Goal: Task Accomplishment & Management: Manage account settings

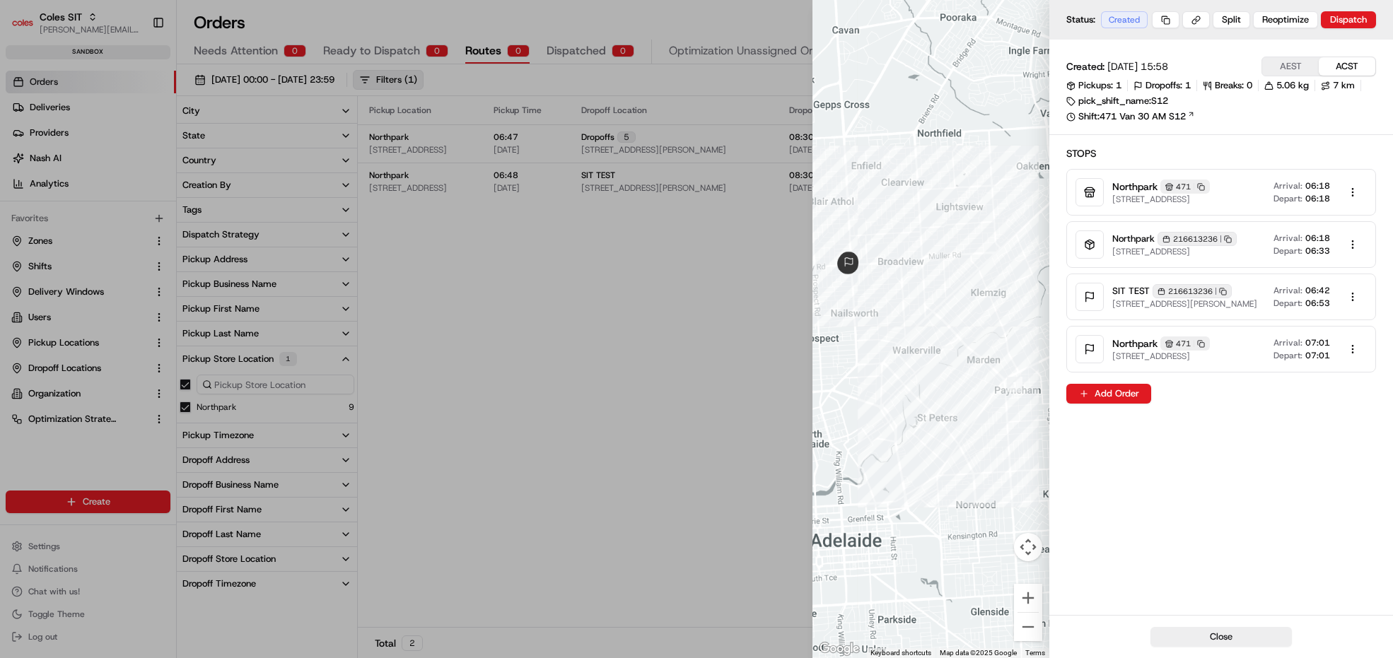
click at [556, 259] on div at bounding box center [696, 329] width 1393 height 658
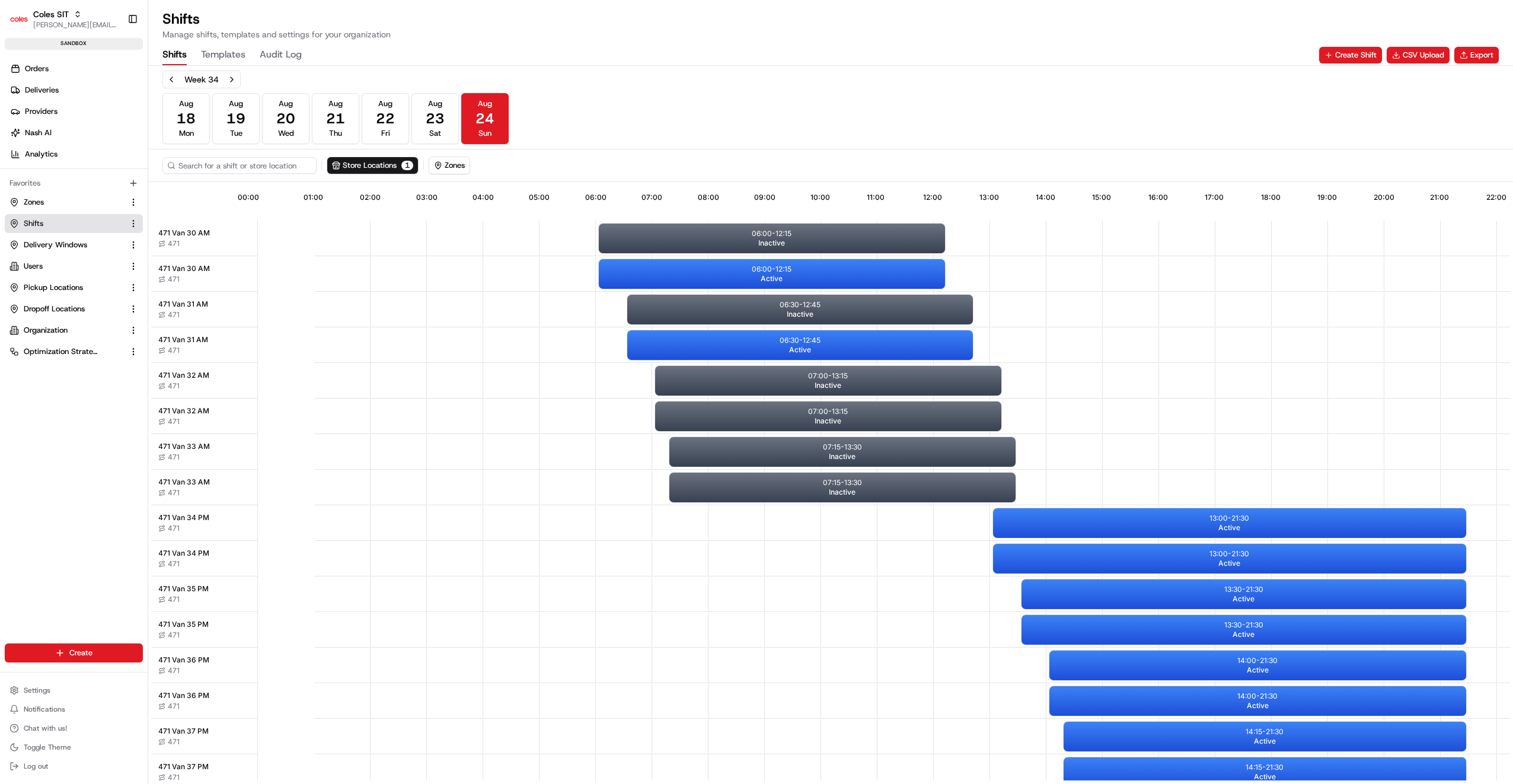
scroll to position [0, 106]
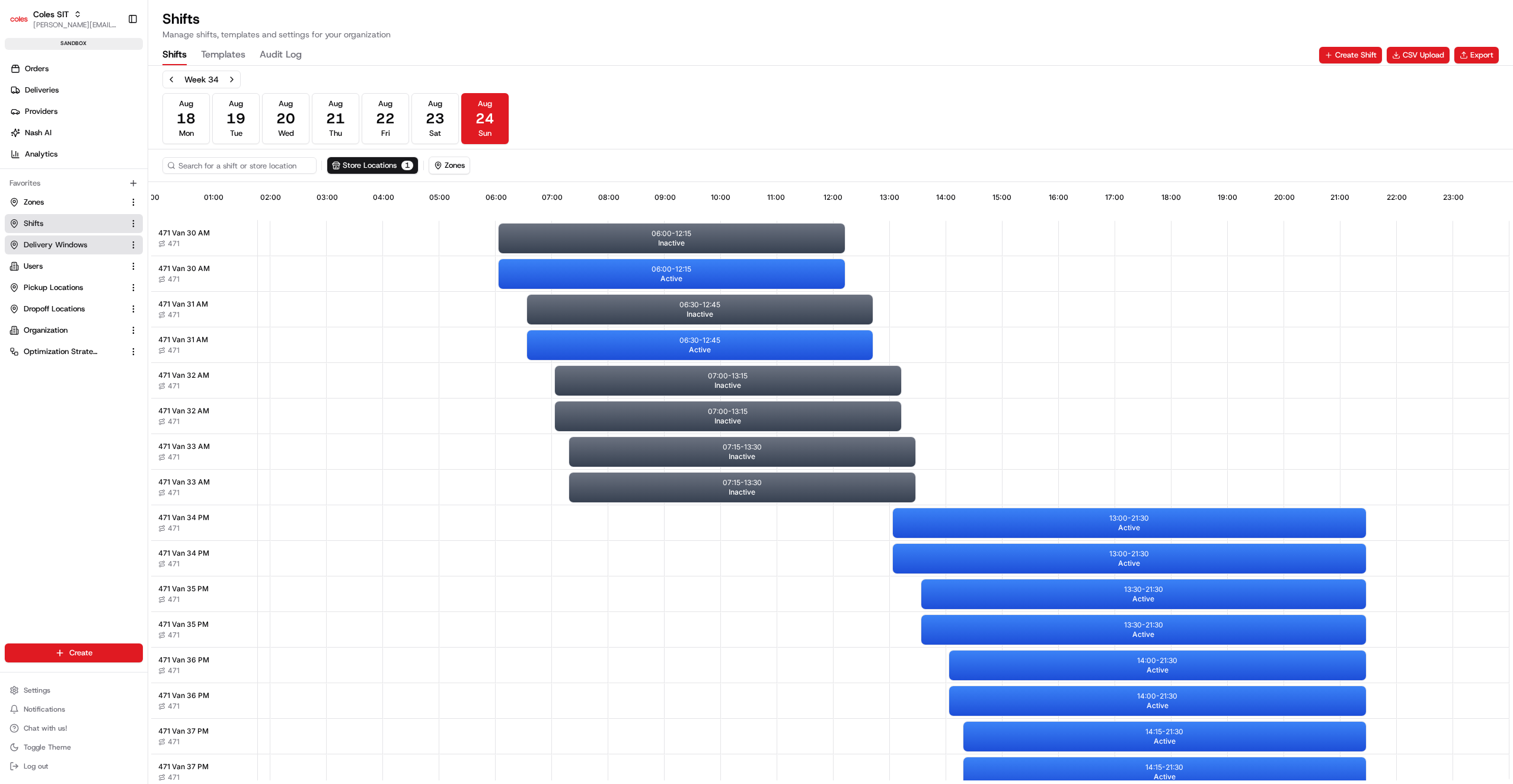
drag, startPoint x: 49, startPoint y: 247, endPoint x: 44, endPoint y: 253, distance: 7.8
click at [49, 247] on span "Delivery Windows" at bounding box center [55, 245] width 64 height 11
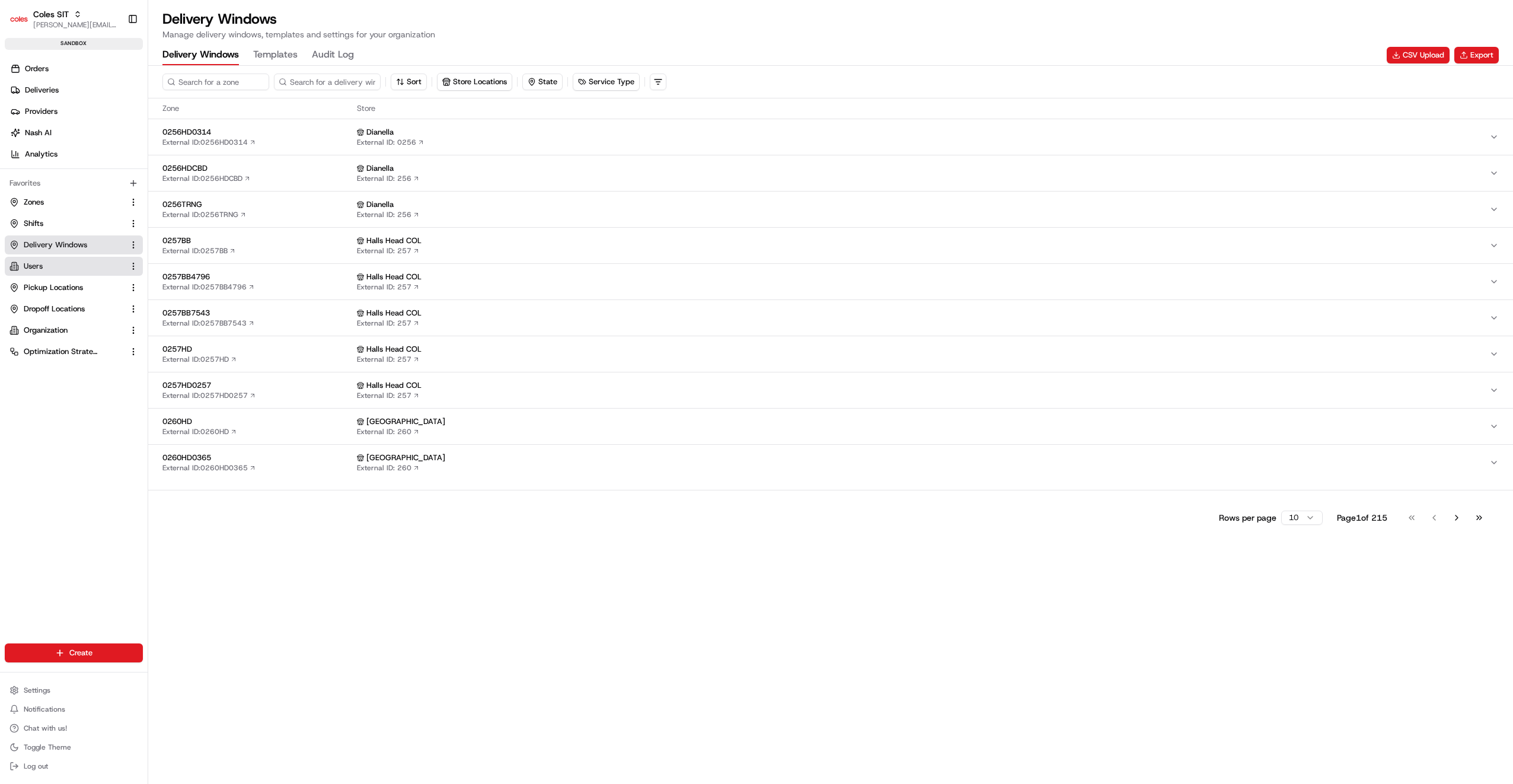
click at [33, 271] on button "Users" at bounding box center [74, 266] width 138 height 19
click at [34, 292] on span "Pickup Locations" at bounding box center [53, 288] width 60 height 11
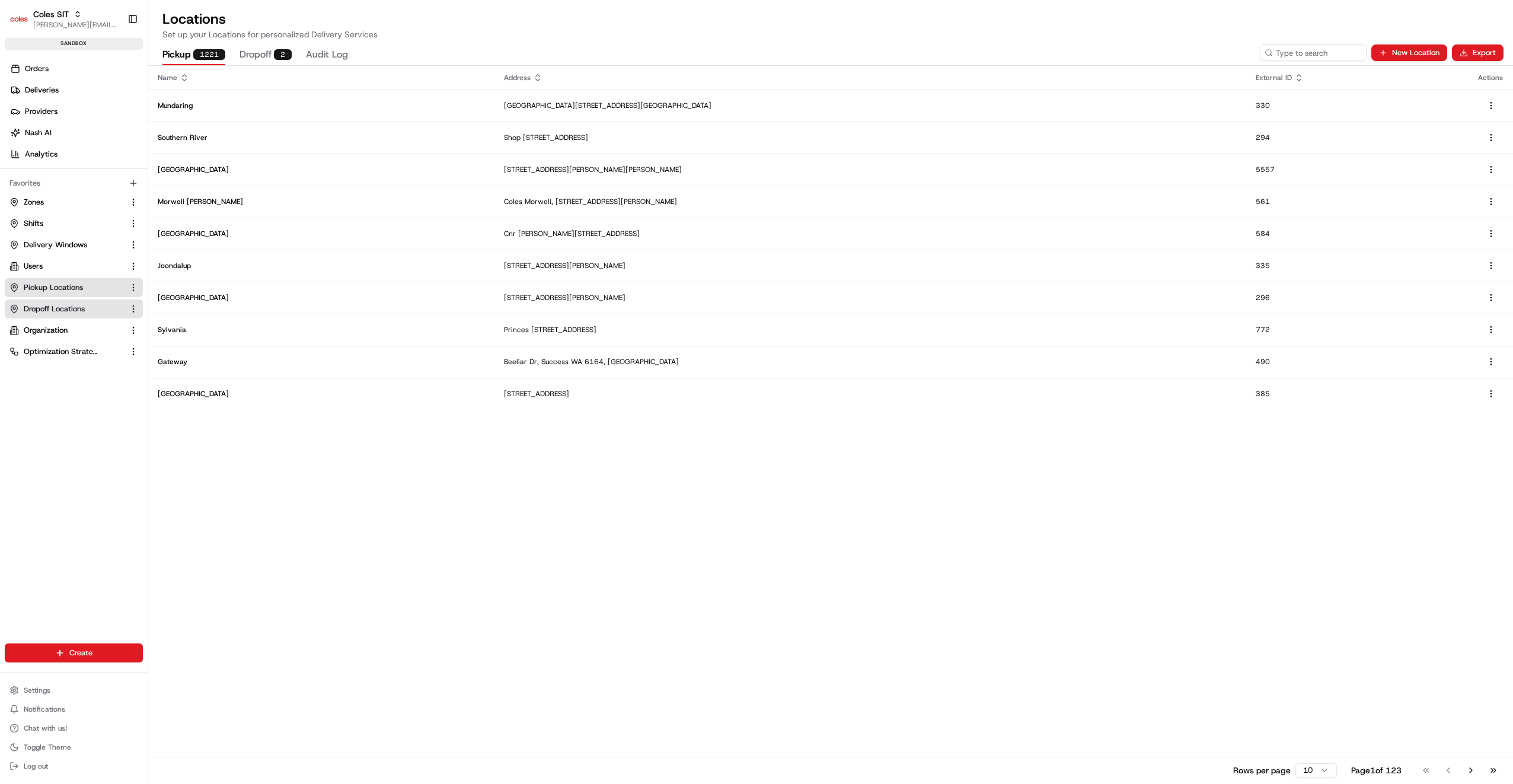
click at [42, 304] on span "Dropoff Locations" at bounding box center [54, 309] width 61 height 11
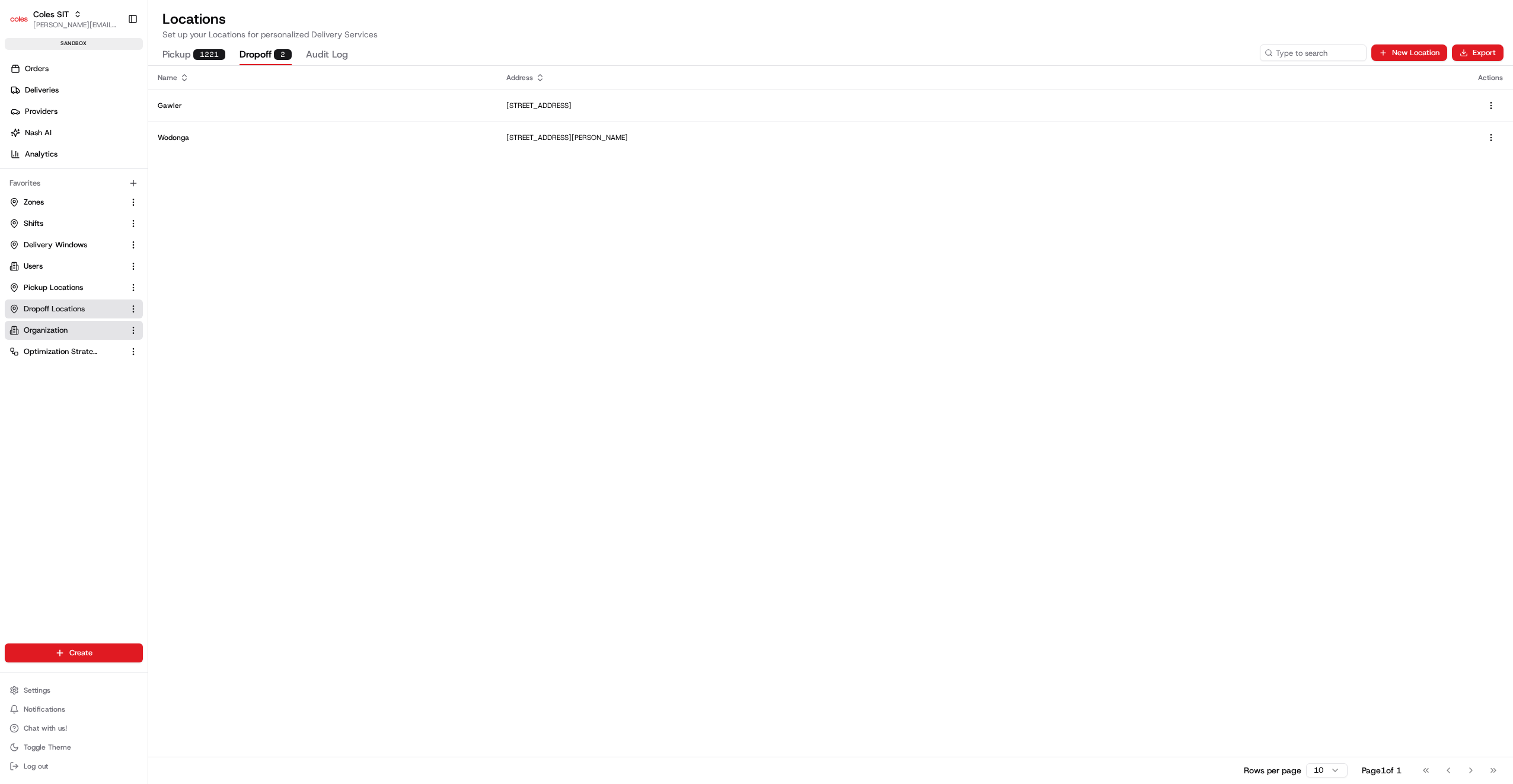
click at [40, 330] on span "Organization" at bounding box center [45, 330] width 44 height 11
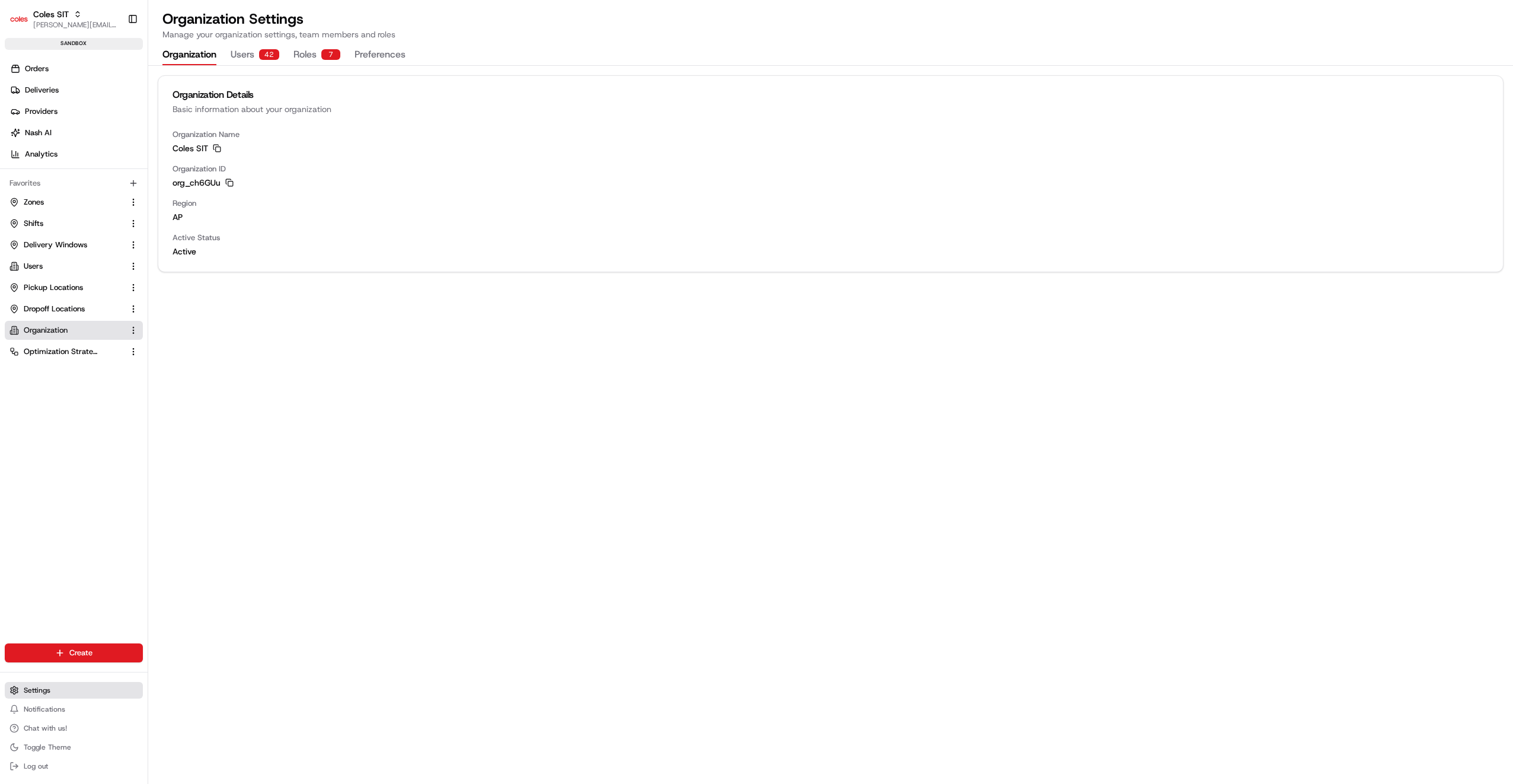
click at [52, 693] on button "Settings" at bounding box center [74, 690] width 138 height 17
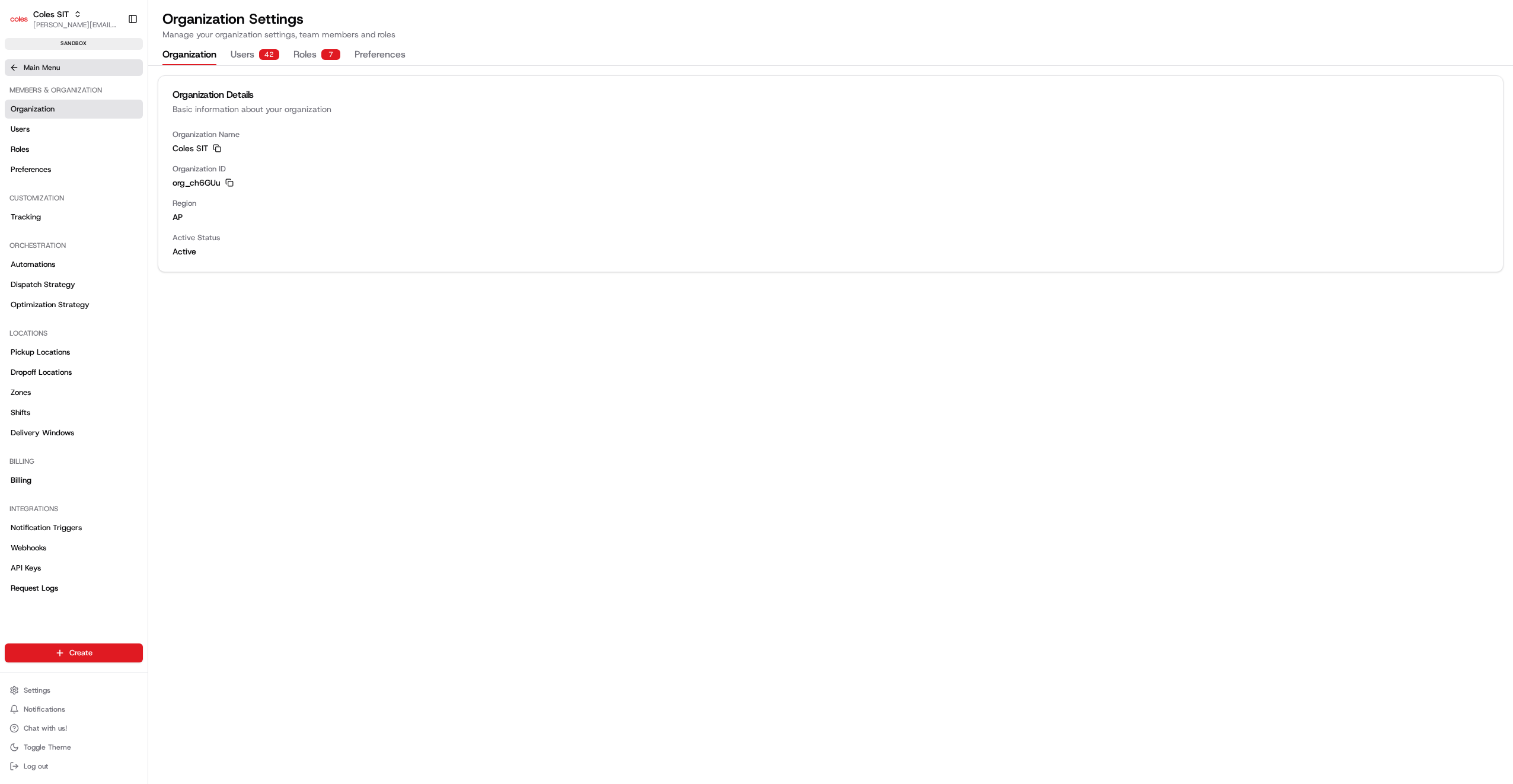
click at [9, 65] on icon at bounding box center [13, 67] width 9 height 9
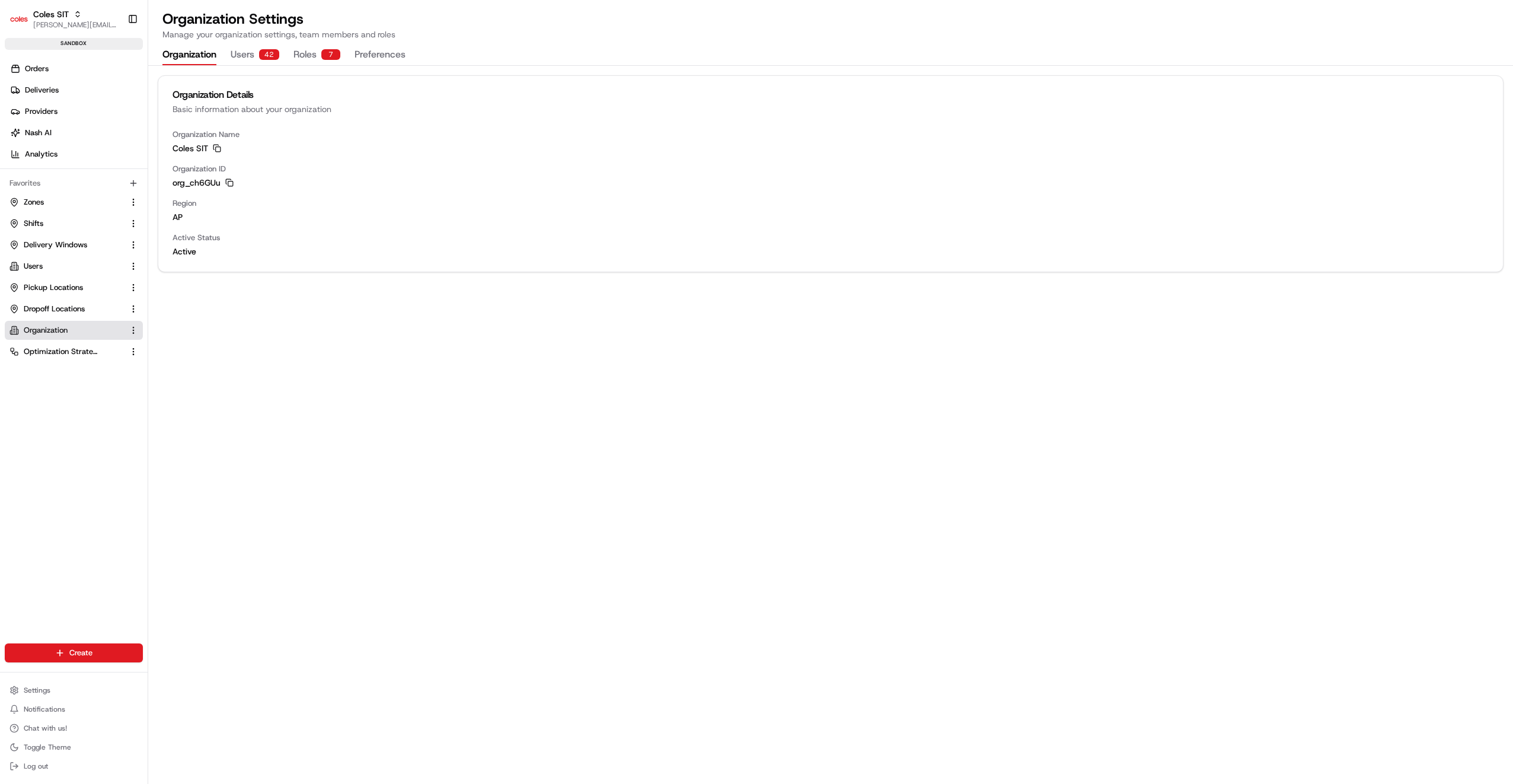
click at [200, 370] on div "Organization Details Basic information about your organization Organization Nam…" at bounding box center [831, 424] width 1365 height 718
click at [134, 19] on button "Toggle Sidebar" at bounding box center [133, 19] width 20 height 20
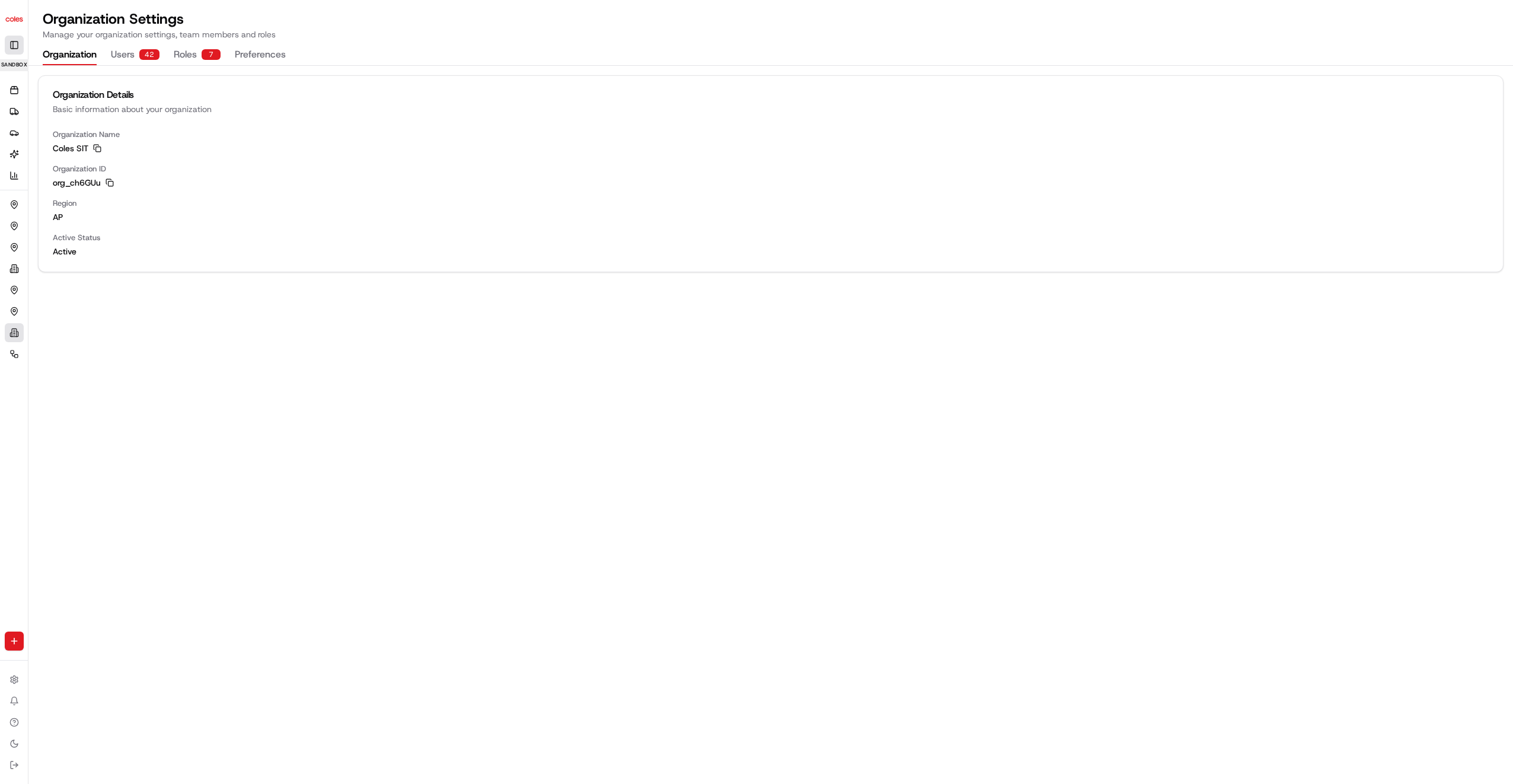
click at [13, 41] on button "Toggle Sidebar" at bounding box center [14, 44] width 19 height 19
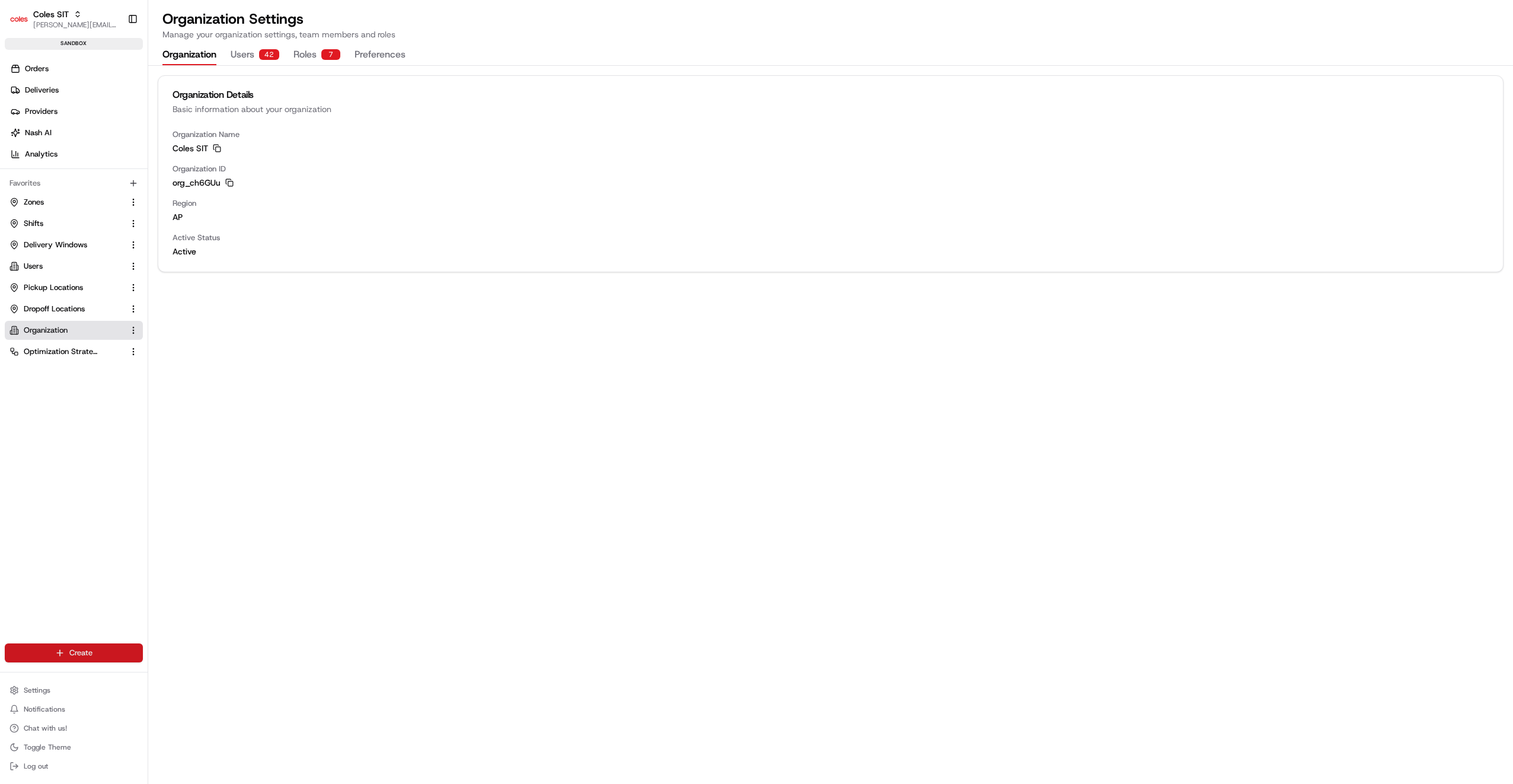
click at [68, 657] on html "Coles SIT [PERSON_NAME][EMAIL_ADDRESS][PERSON_NAME][PERSON_NAME][DOMAIN_NAME] T…" at bounding box center [756, 392] width 1513 height 784
click at [98, 589] on html "Coles SIT [PERSON_NAME][EMAIL_ADDRESS][PERSON_NAME][PERSON_NAME][DOMAIN_NAME] T…" at bounding box center [756, 392] width 1513 height 784
click at [86, 646] on html "Coles SIT [PERSON_NAME][EMAIL_ADDRESS][PERSON_NAME][PERSON_NAME][DOMAIN_NAME] T…" at bounding box center [756, 392] width 1513 height 784
click at [190, 718] on link "CSV Upload" at bounding box center [215, 717] width 133 height 21
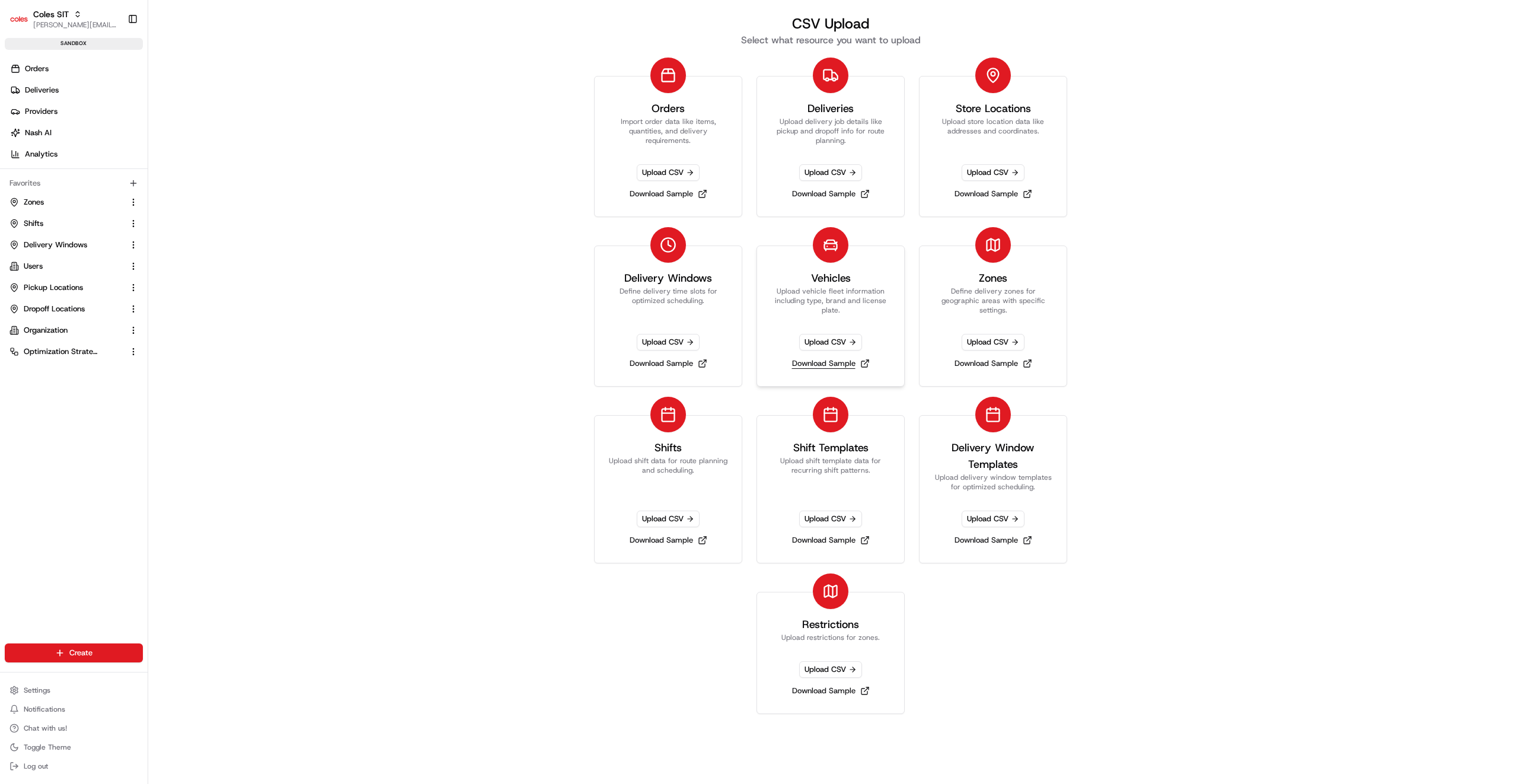
click at [829, 359] on link "Download Sample" at bounding box center [831, 364] width 87 height 17
click at [76, 349] on span "Optimization Strategy" at bounding box center [60, 351] width 75 height 11
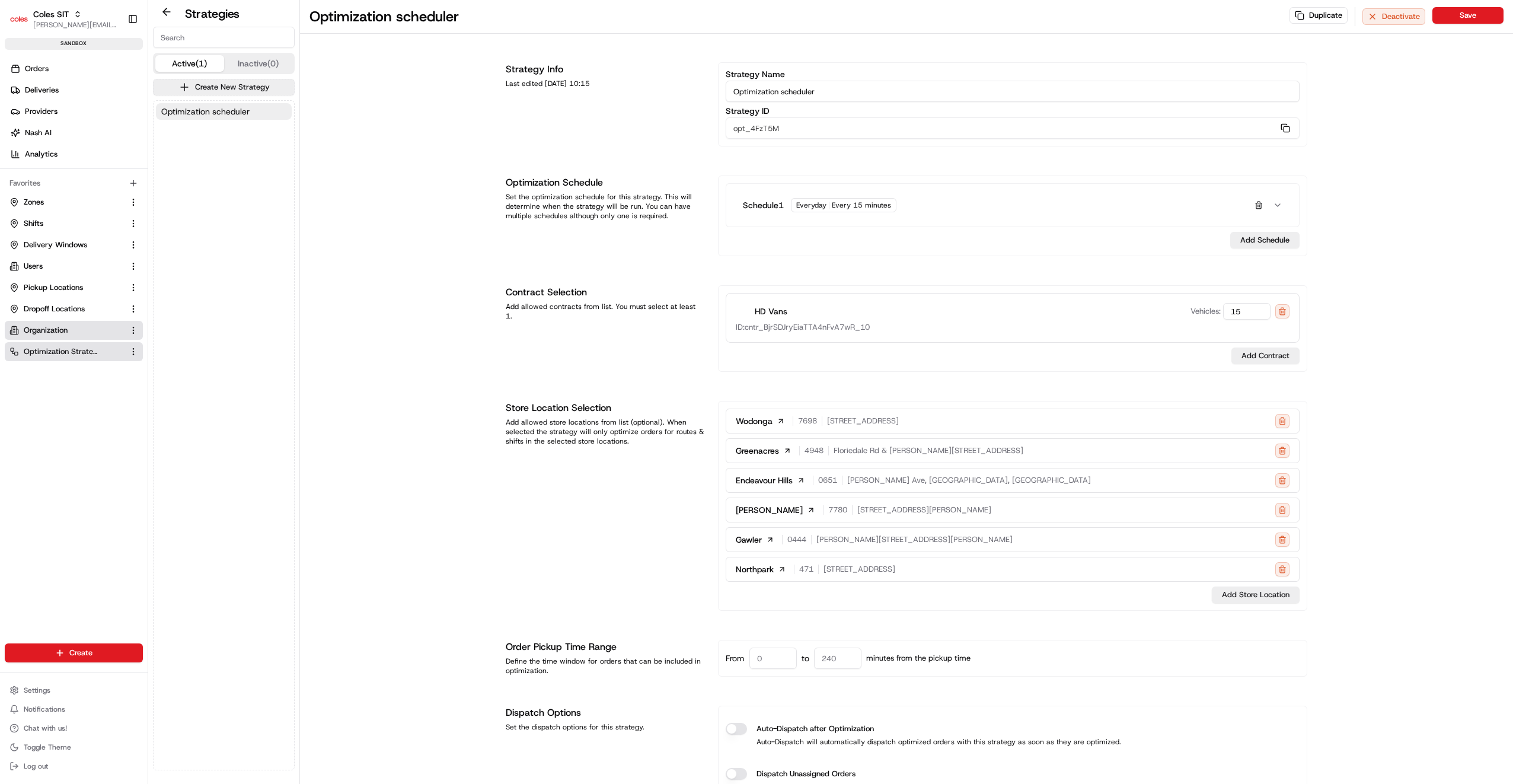
click at [82, 332] on link "Organization" at bounding box center [66, 330] width 114 height 11
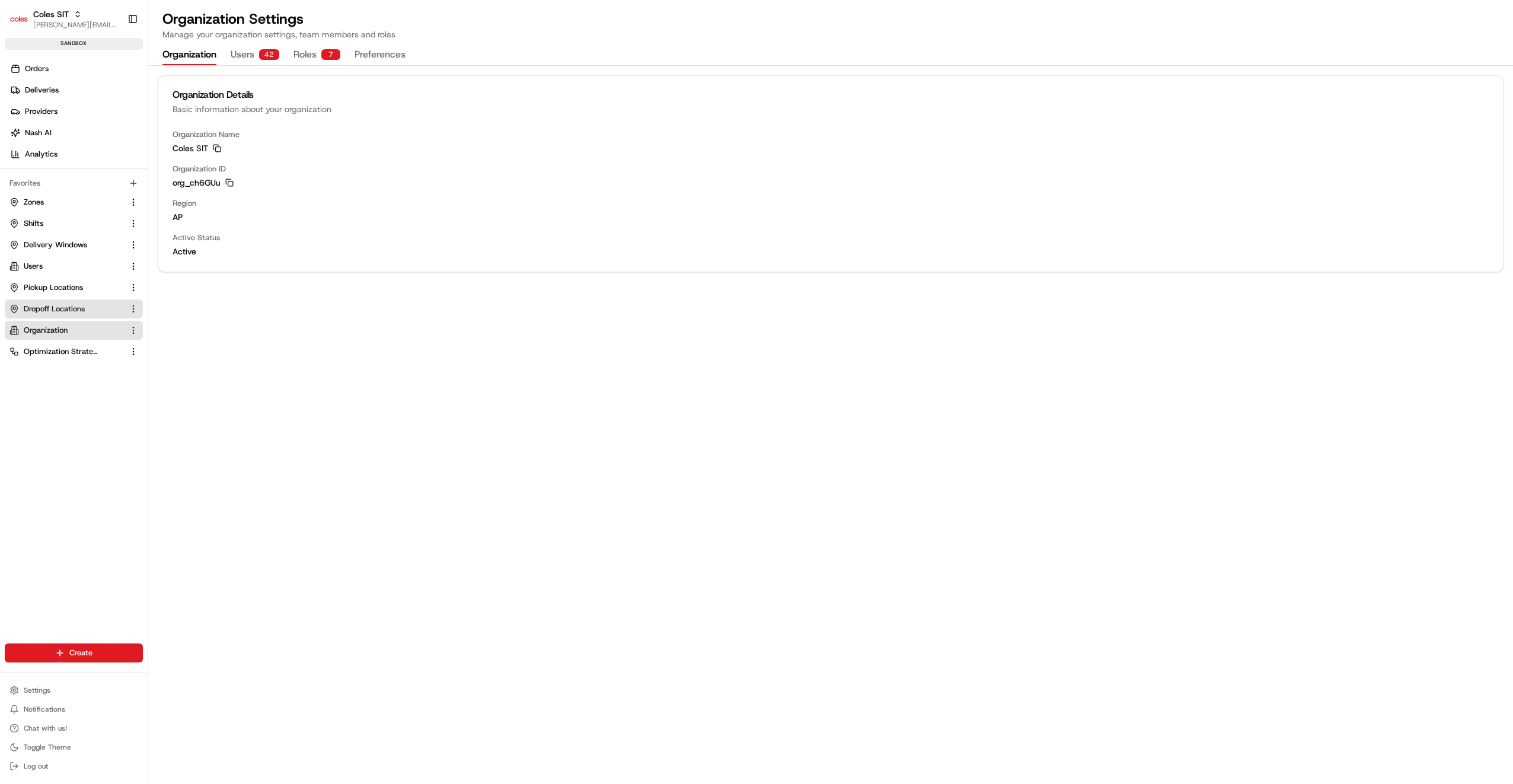
click at [75, 309] on span "Dropoff Locations" at bounding box center [54, 309] width 61 height 11
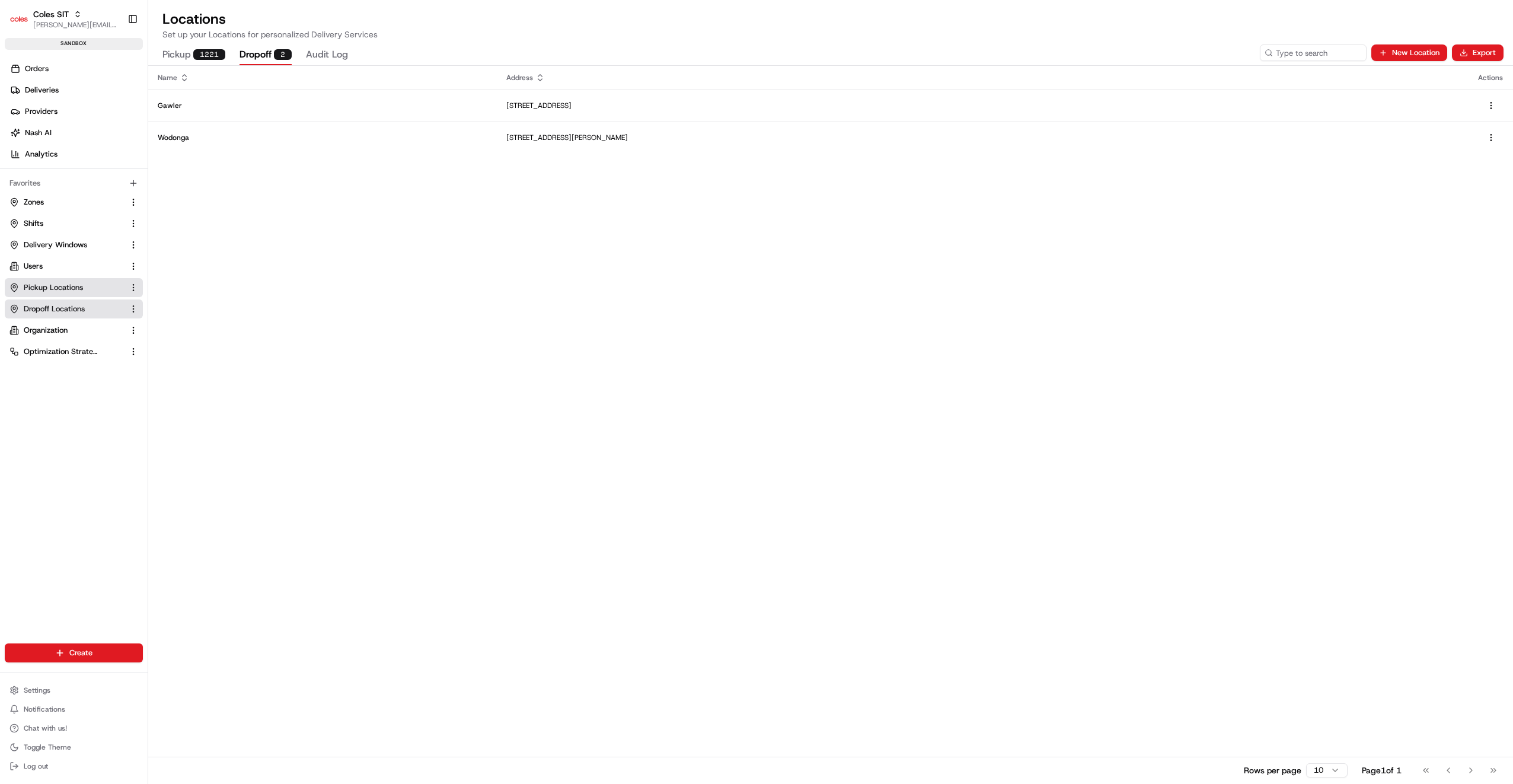
click at [69, 288] on span "Pickup Locations" at bounding box center [53, 288] width 60 height 11
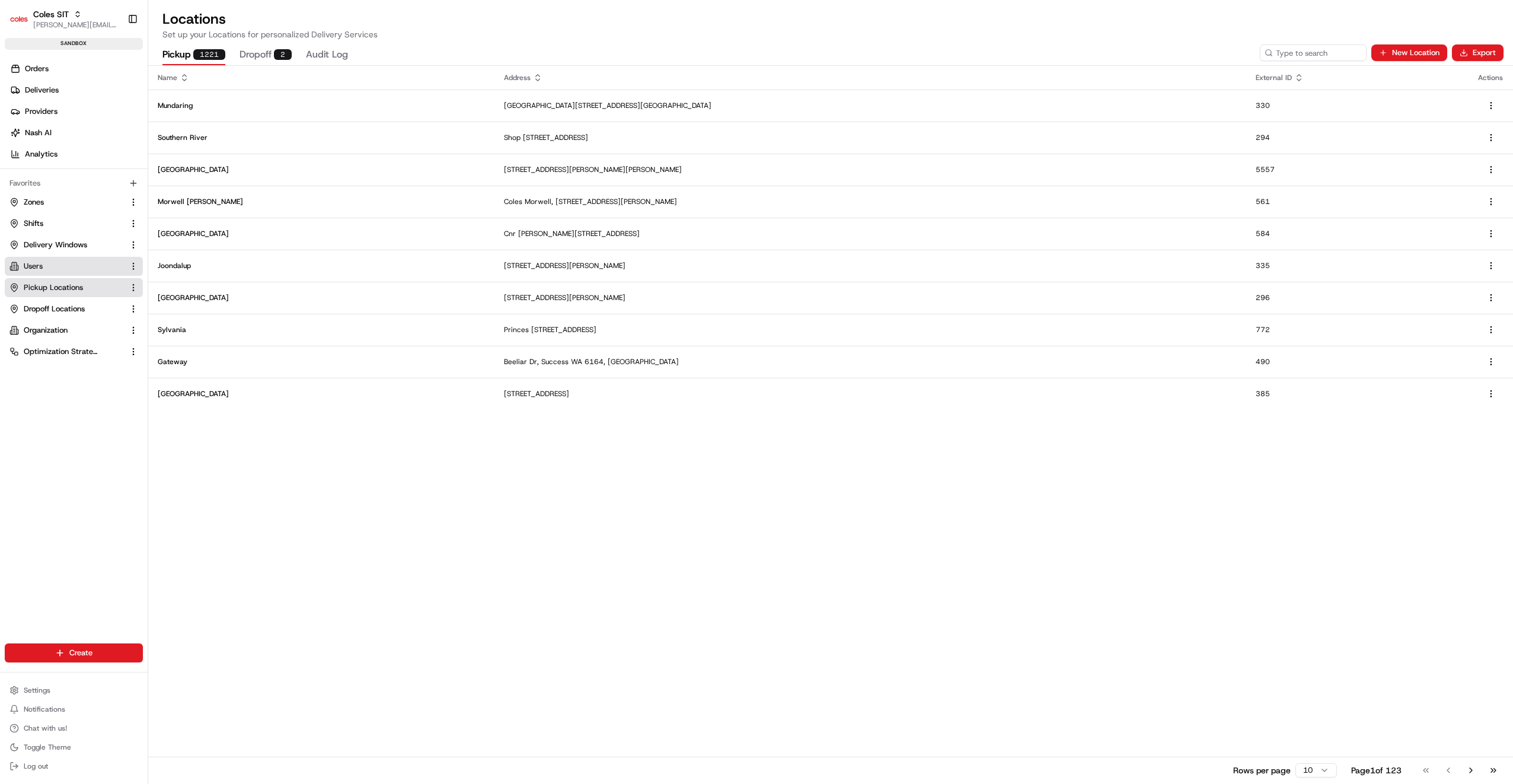
click at [55, 267] on link "Users" at bounding box center [66, 266] width 114 height 11
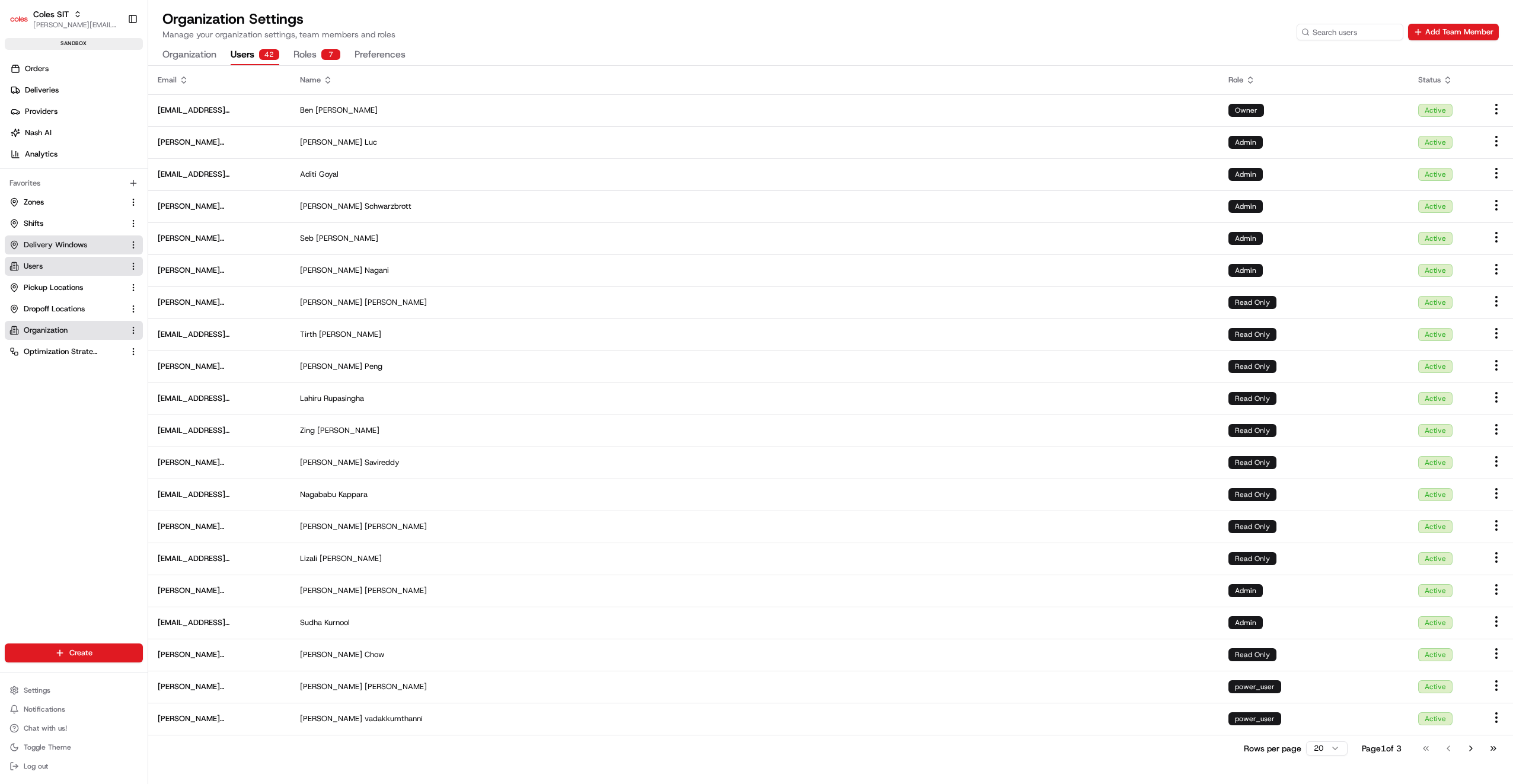
click at [51, 248] on span "Delivery Windows" at bounding box center [55, 245] width 64 height 11
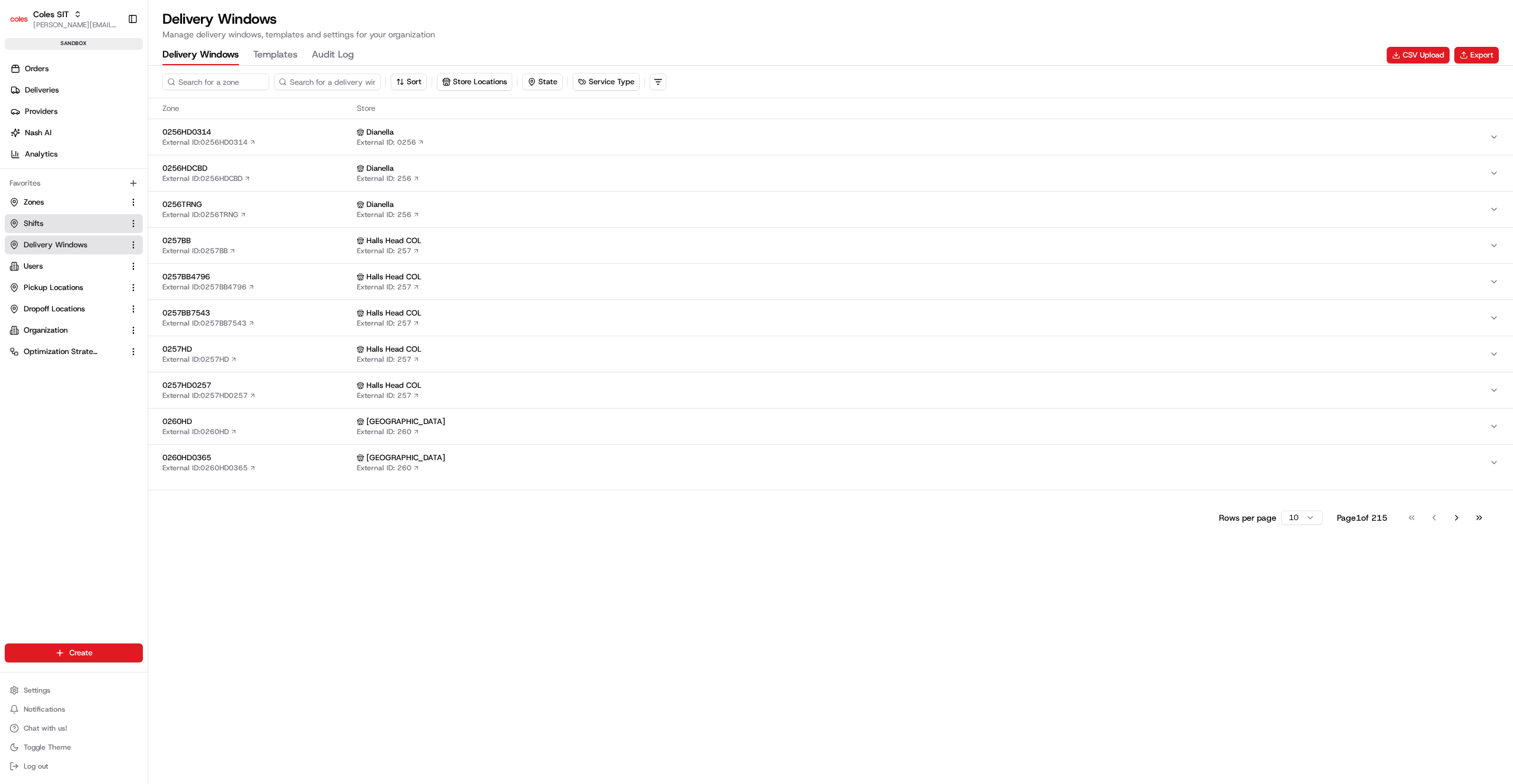
click at [49, 225] on link "Shifts" at bounding box center [66, 223] width 114 height 11
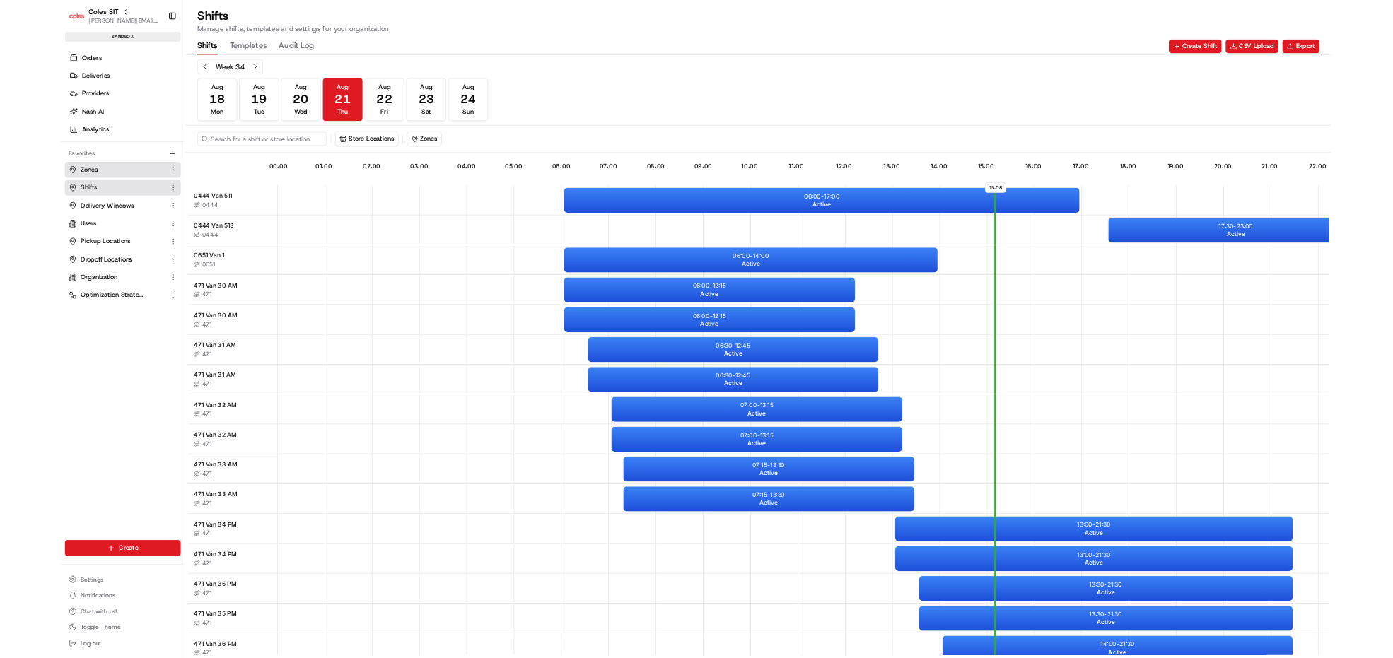
scroll to position [0, 126]
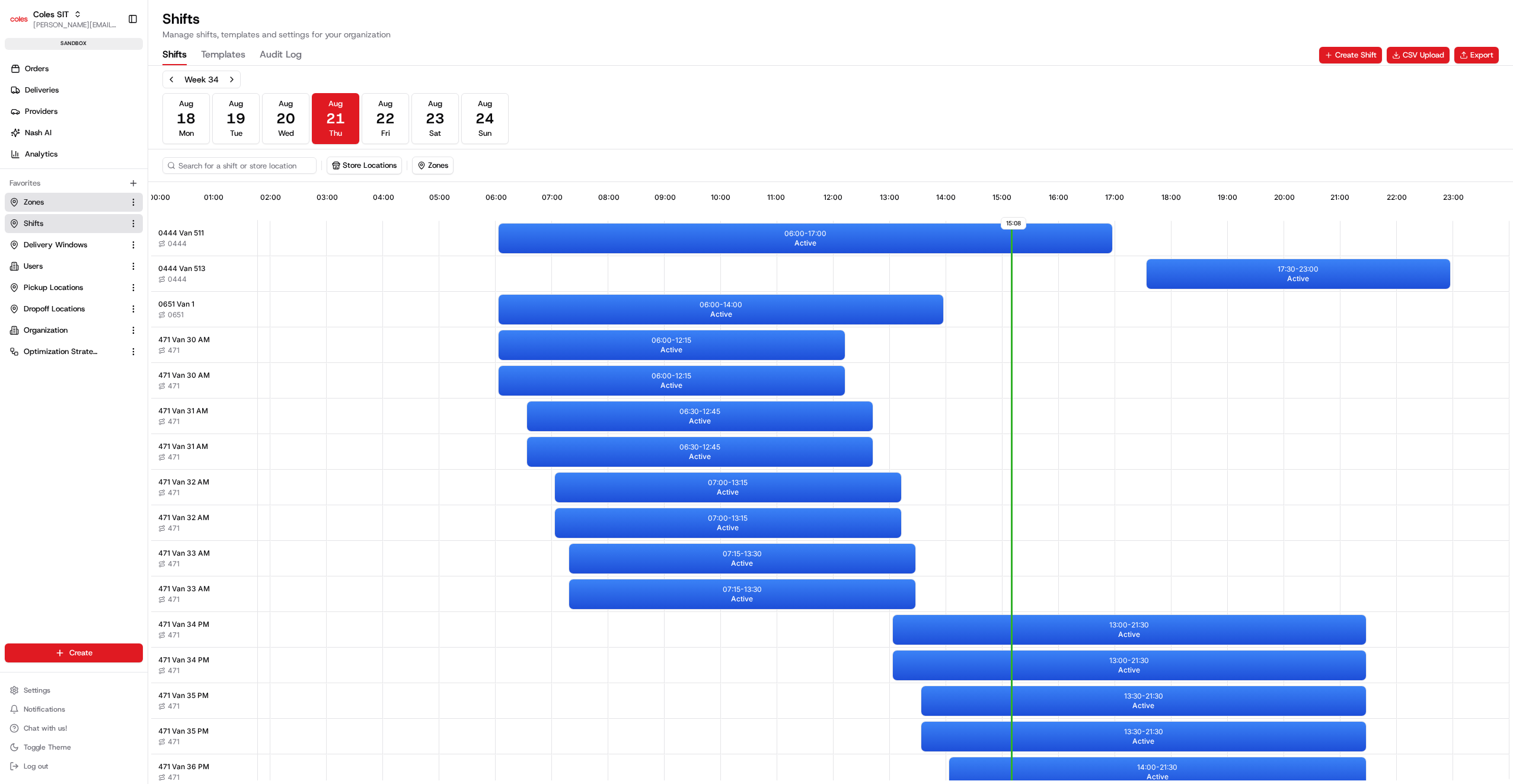
click at [39, 197] on span "Zones" at bounding box center [34, 202] width 20 height 11
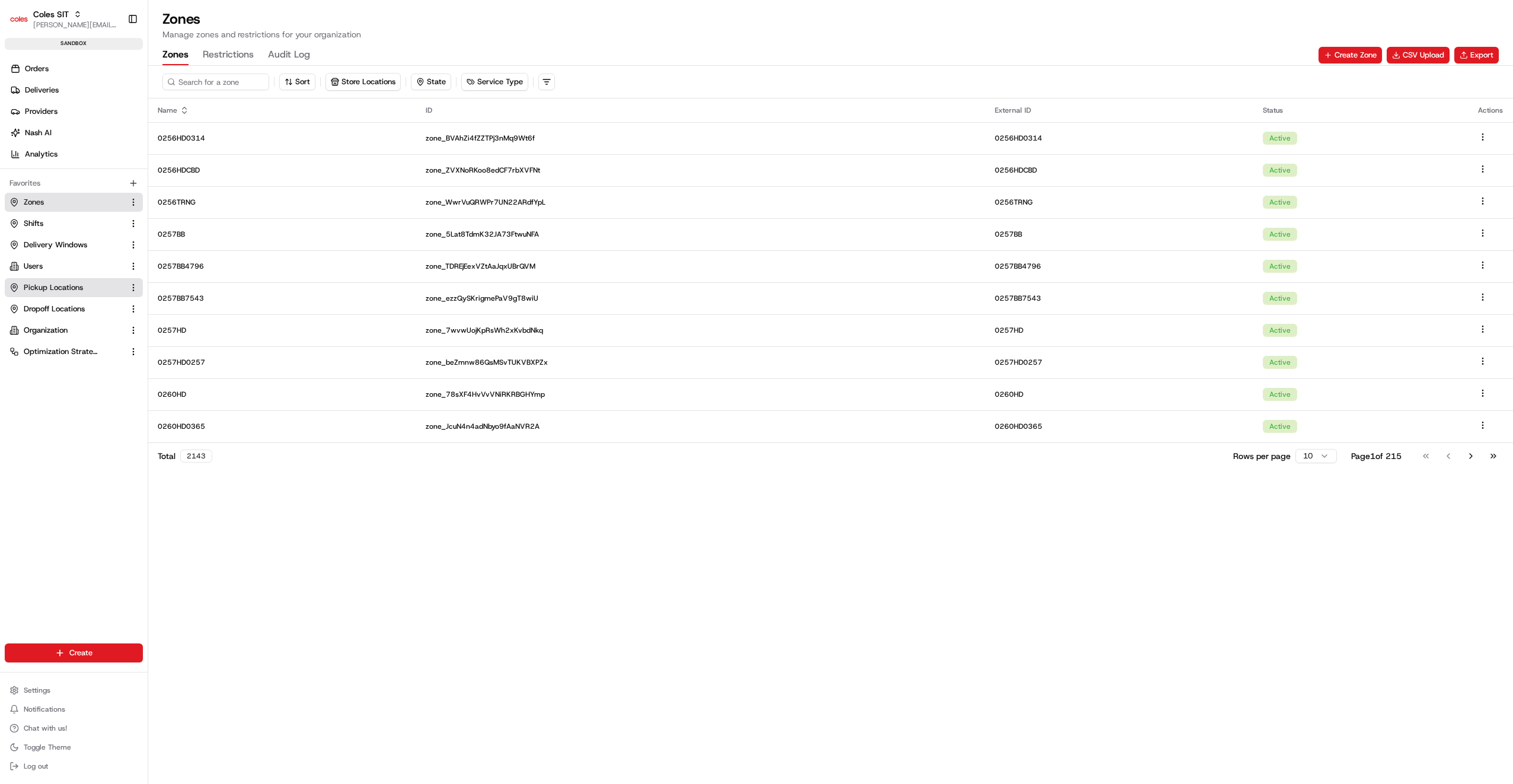
click at [43, 288] on span "Pickup Locations" at bounding box center [53, 288] width 60 height 11
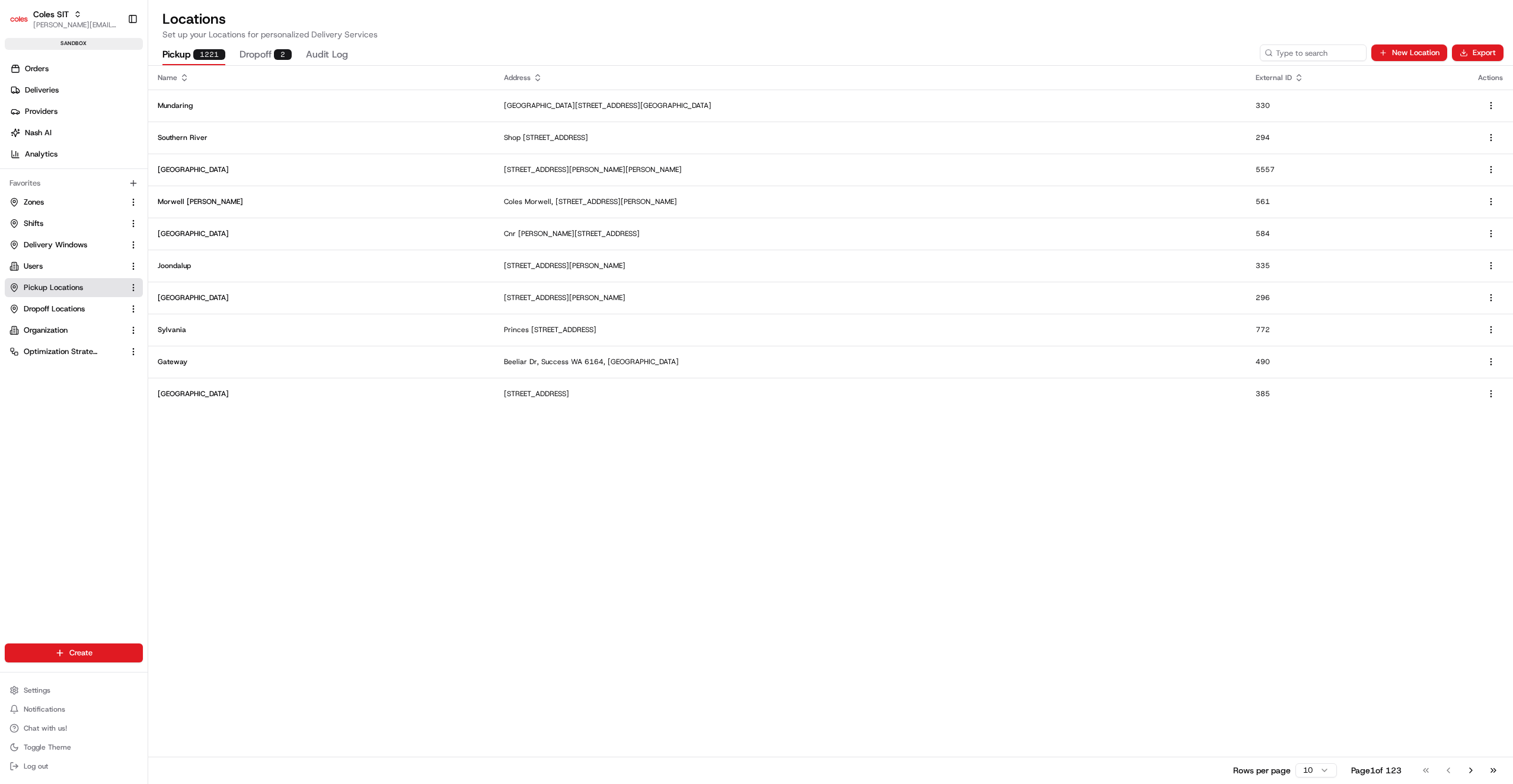
click at [1208, 31] on p "Set up your Locations for personalized Delivery Services" at bounding box center [831, 34] width 1337 height 12
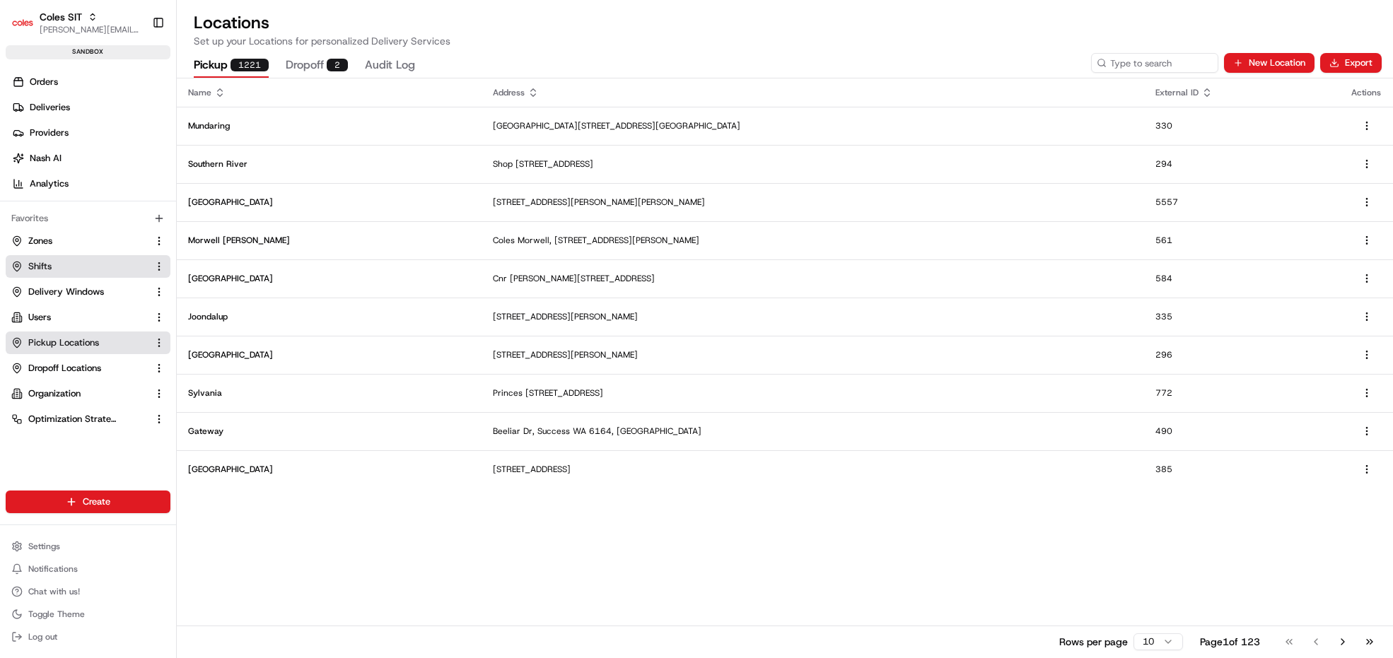
click at [52, 262] on link "Shifts" at bounding box center [79, 266] width 136 height 13
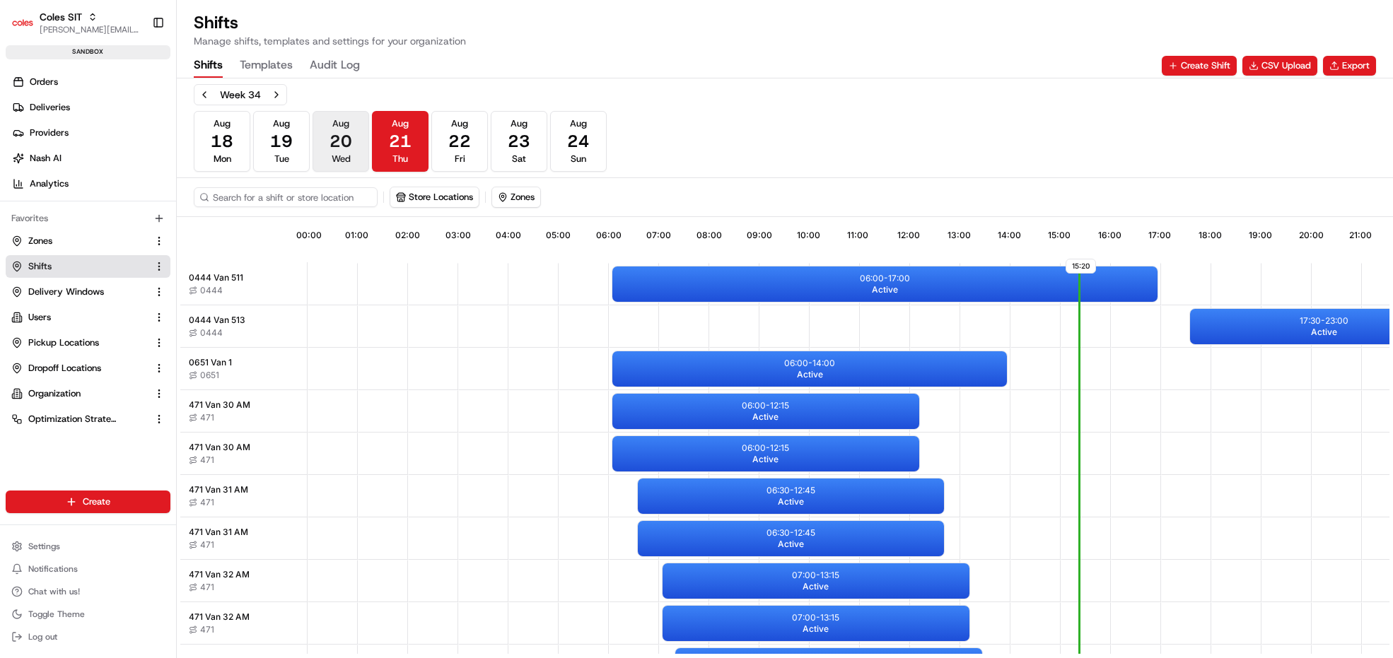
scroll to position [0, 130]
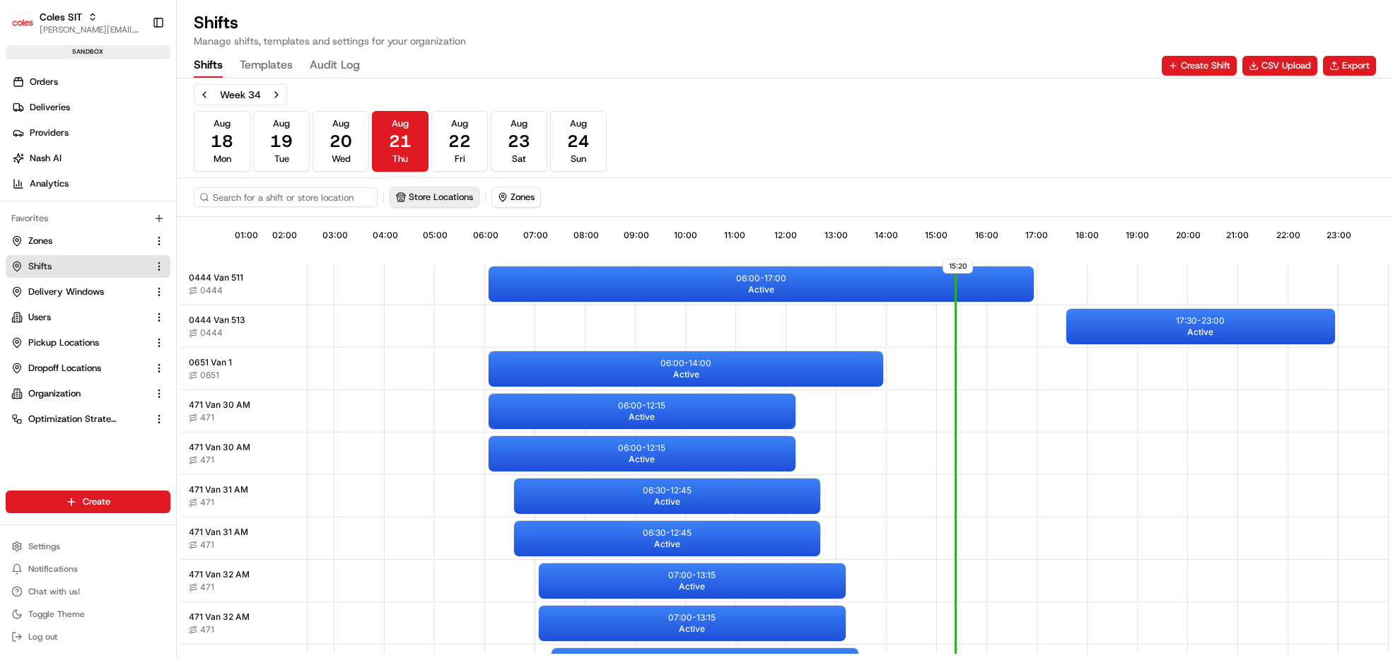
click at [419, 196] on button "Store Locations" at bounding box center [434, 197] width 88 height 20
type input "471"
click at [449, 267] on span "Northpark (471)" at bounding box center [500, 270] width 174 height 13
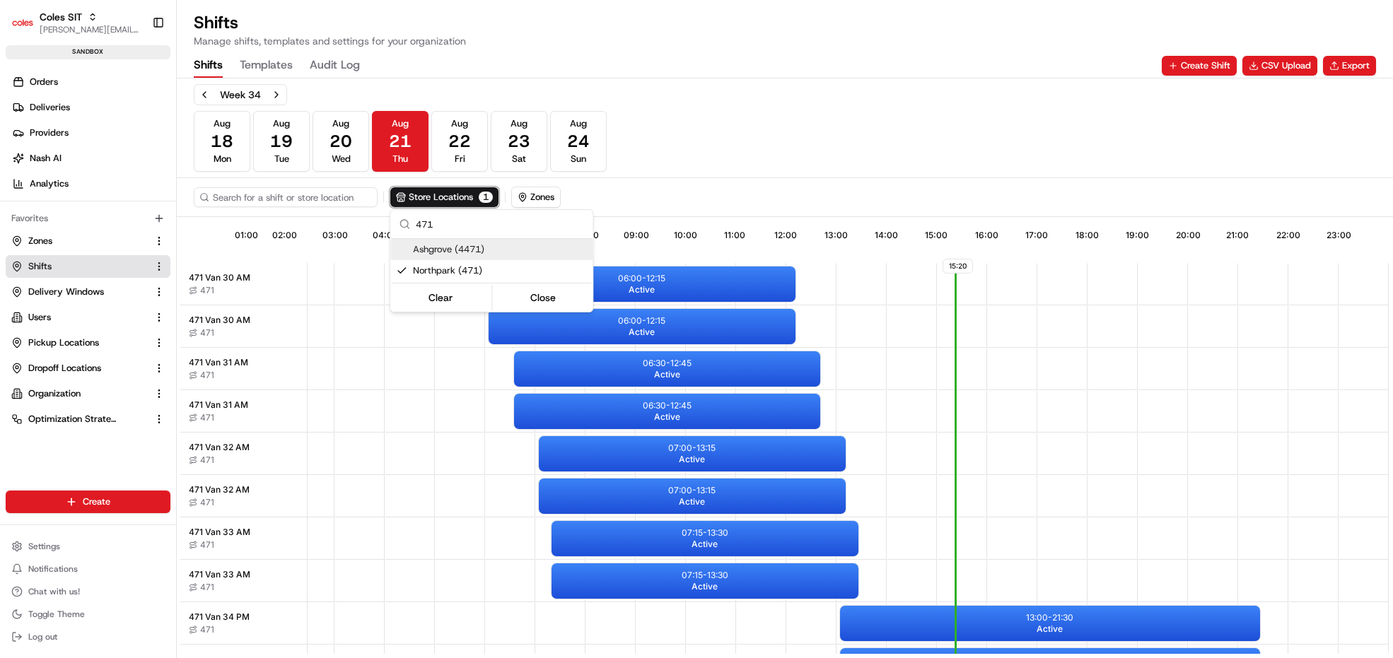
click at [467, 143] on html "Coles SIT [PERSON_NAME][EMAIL_ADDRESS][PERSON_NAME][PERSON_NAME][DOMAIN_NAME] T…" at bounding box center [696, 329] width 1393 height 658
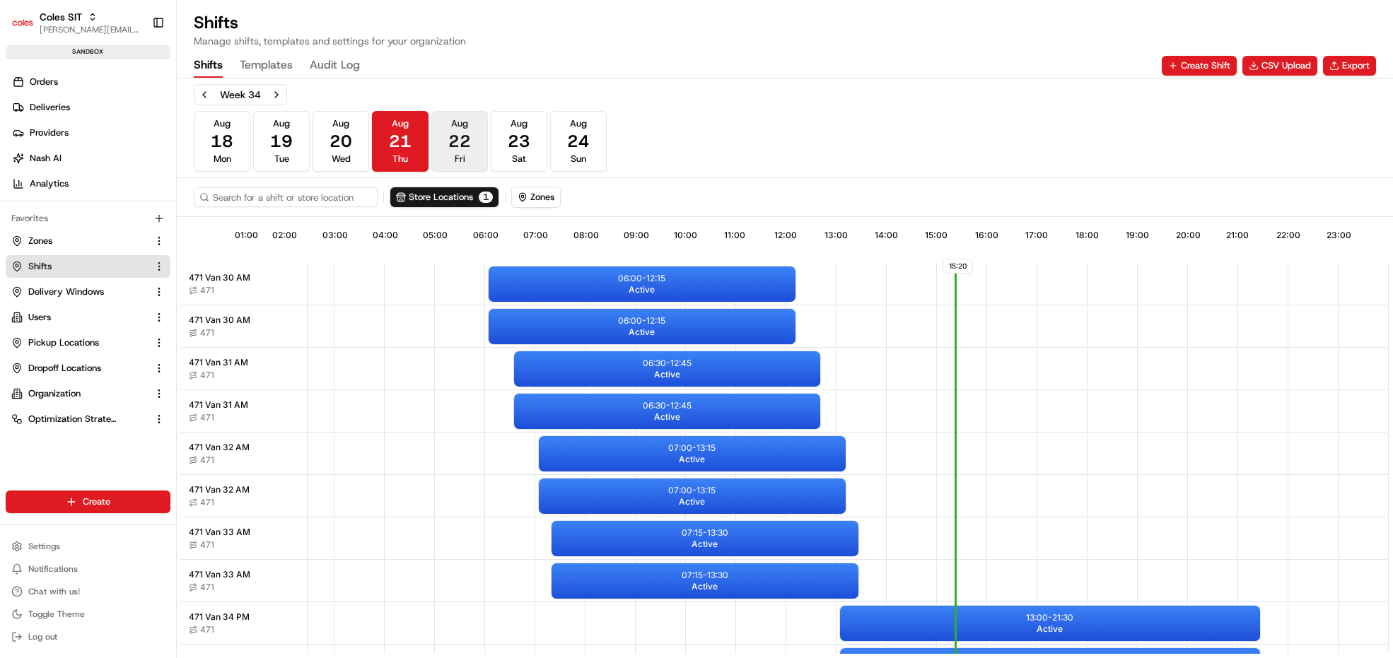
click at [465, 143] on span "22" at bounding box center [459, 141] width 23 height 23
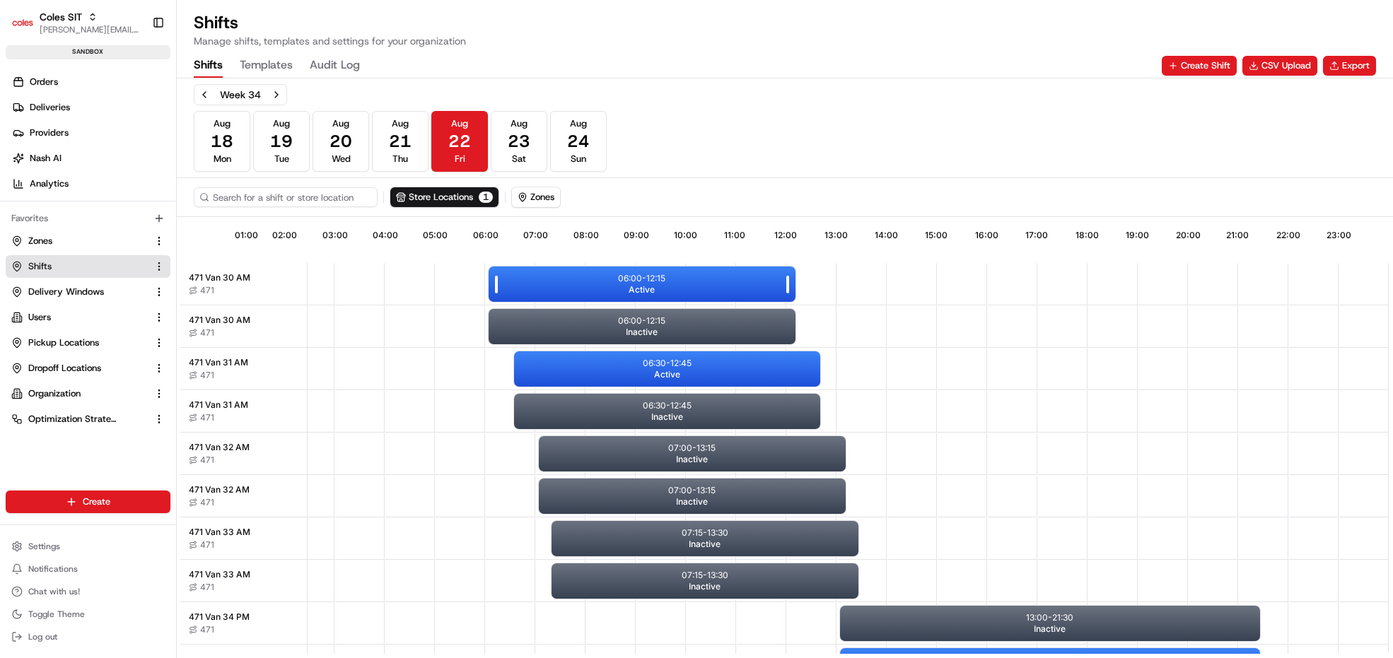
click at [618, 278] on p "06:00 - 12:15" at bounding box center [641, 278] width 47 height 11
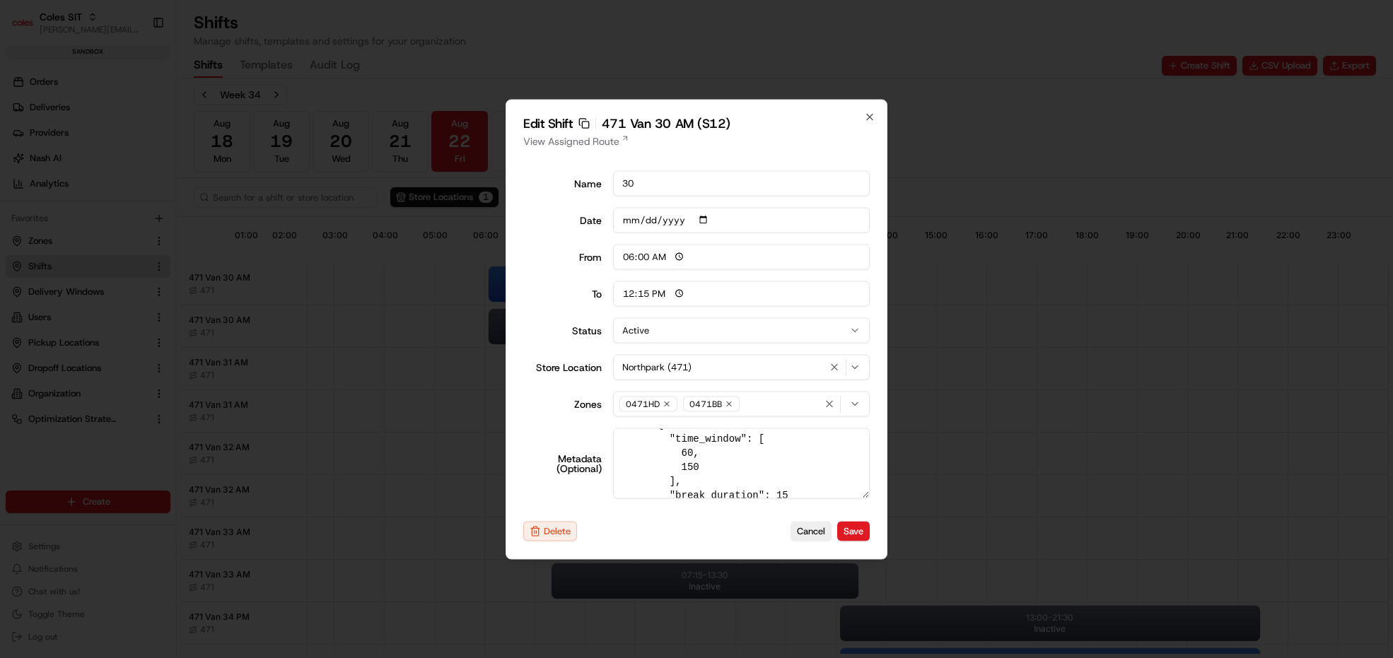
scroll to position [141, 0]
click at [863, 492] on textarea "{ "tags": "AM", "pick_shift_name": "S12", "vehicle_max_orders": 999, "vehicle_p…" at bounding box center [741, 463] width 257 height 71
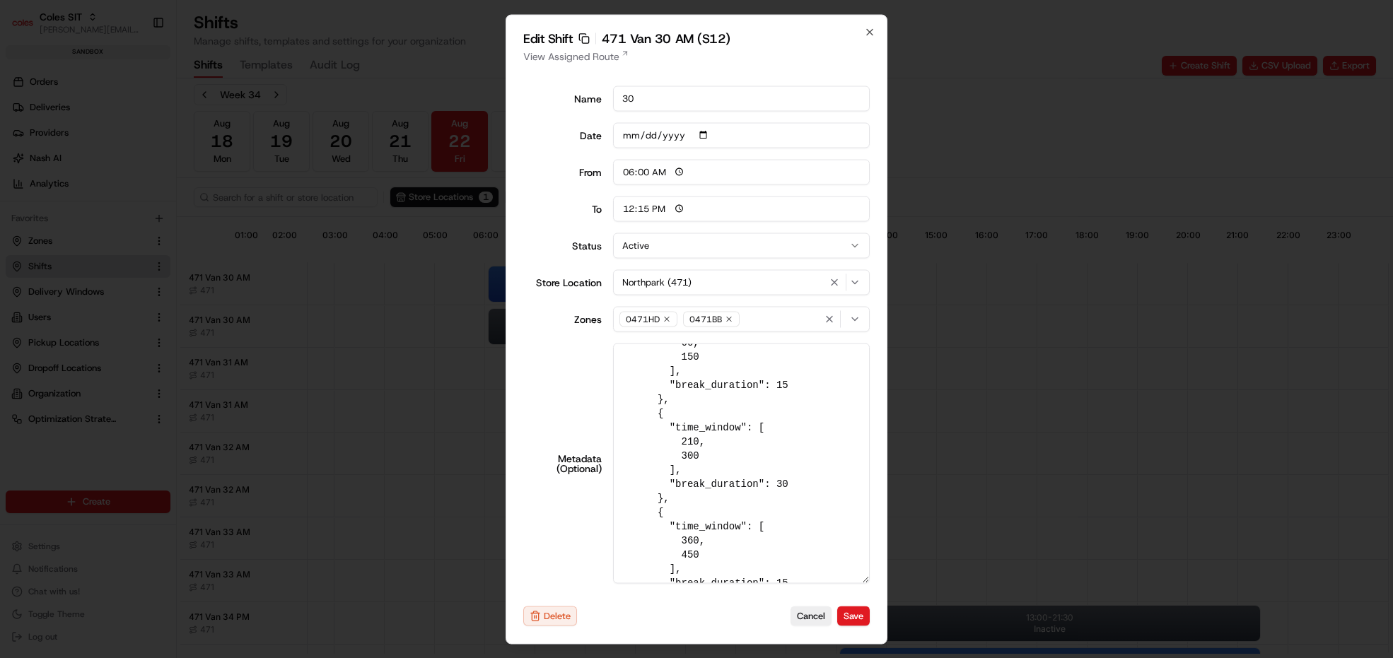
drag, startPoint x: 868, startPoint y: 494, endPoint x: 874, endPoint y: 666, distance: 171.9
click at [874, 658] on html "Coles SIT [PERSON_NAME][EMAIL_ADDRESS][PERSON_NAME][PERSON_NAME][DOMAIN_NAME] T…" at bounding box center [696, 329] width 1393 height 658
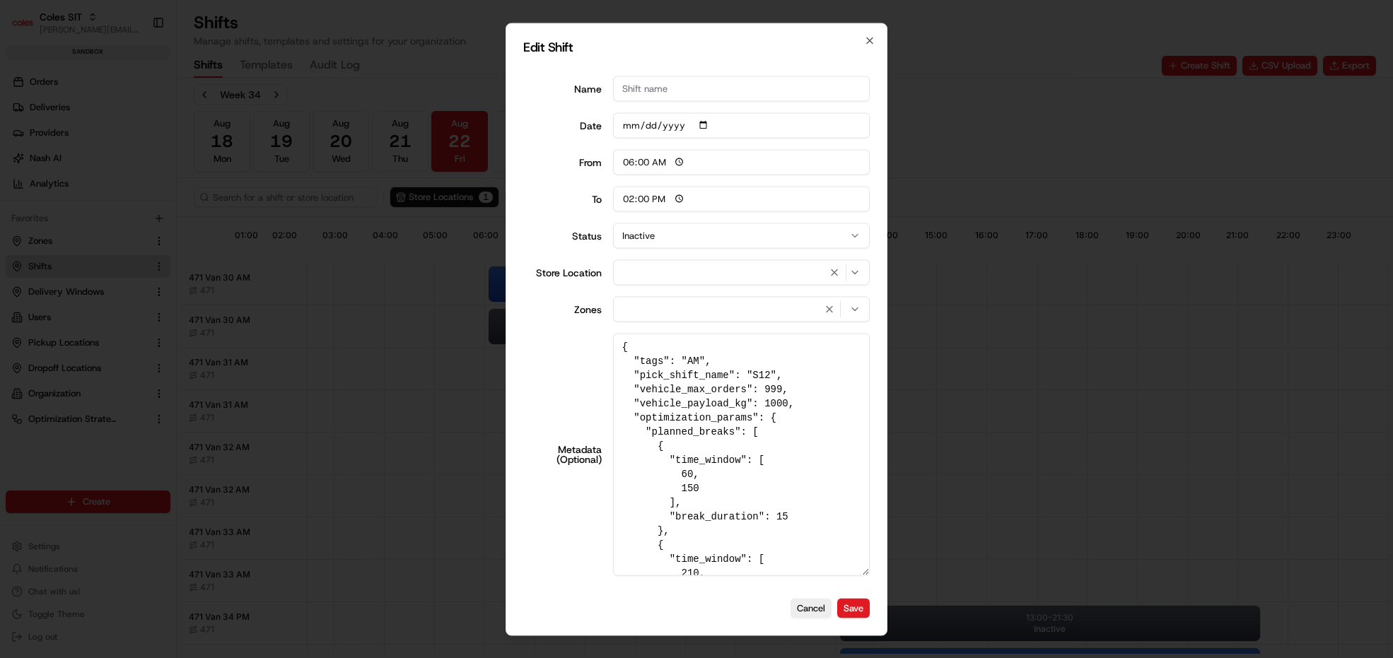
type input "14:00"
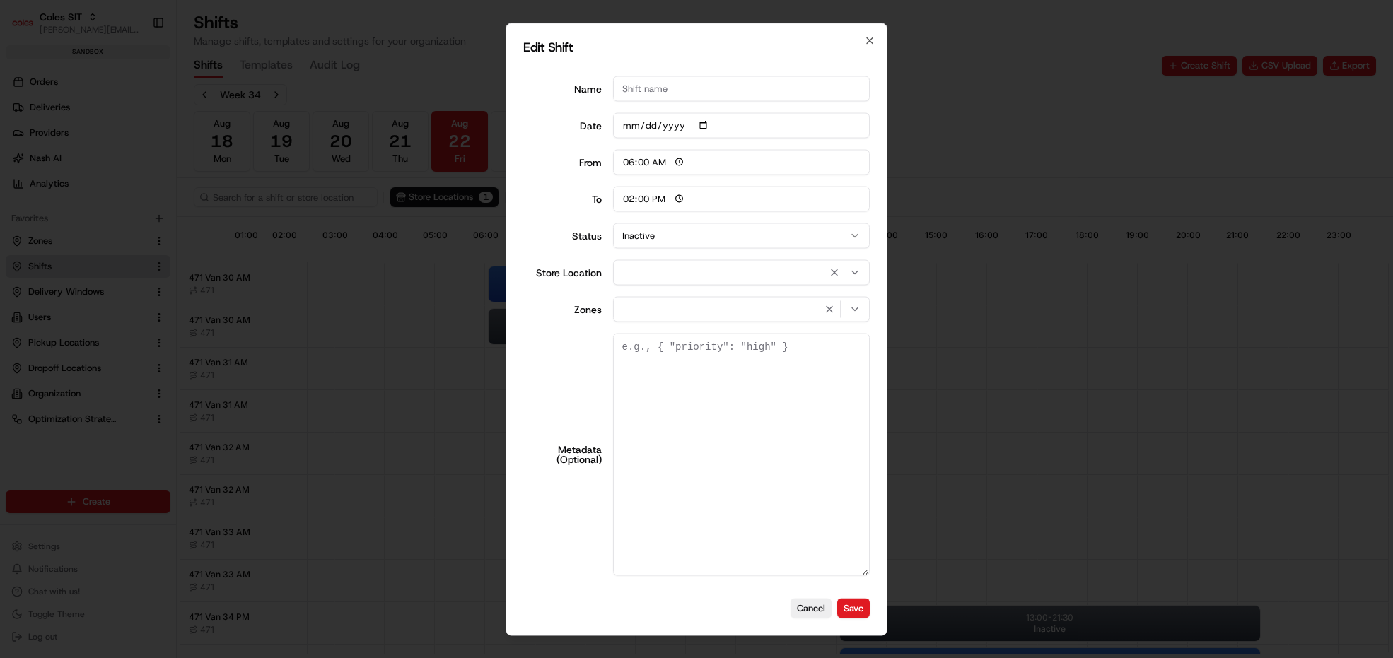
click at [1069, 368] on div at bounding box center [696, 329] width 1393 height 658
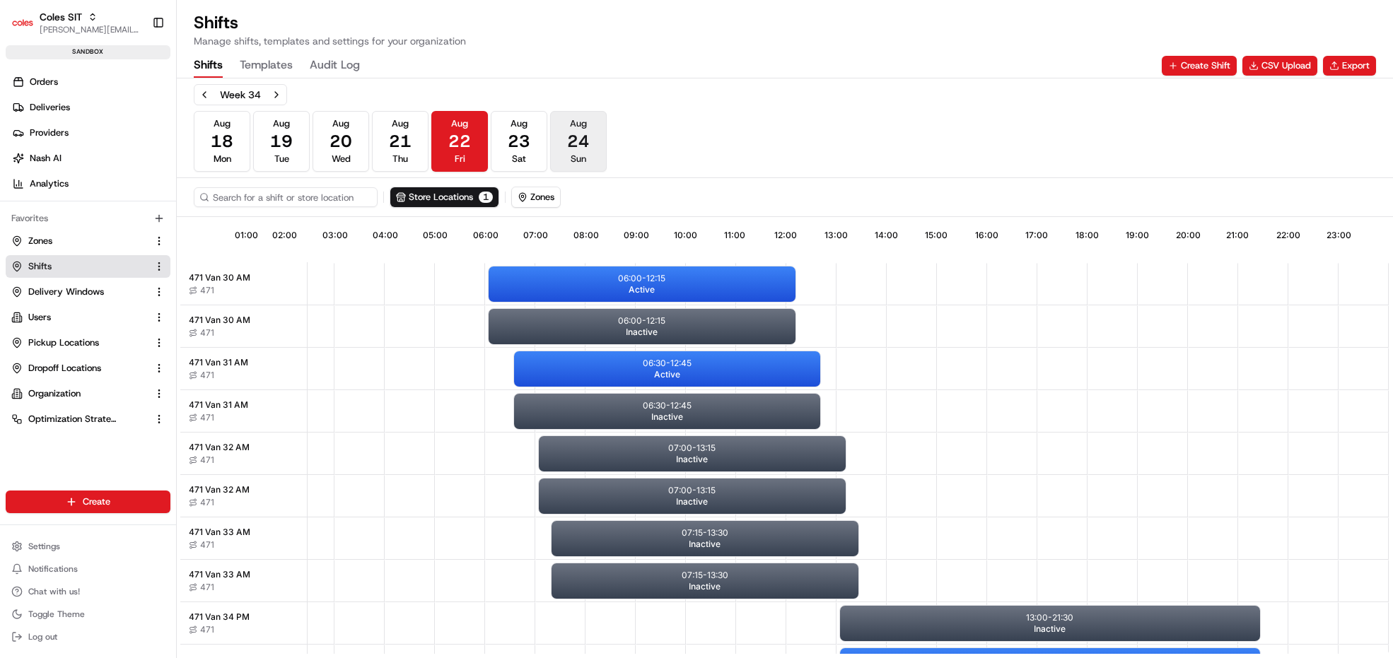
click at [573, 136] on span "24" at bounding box center [578, 141] width 23 height 23
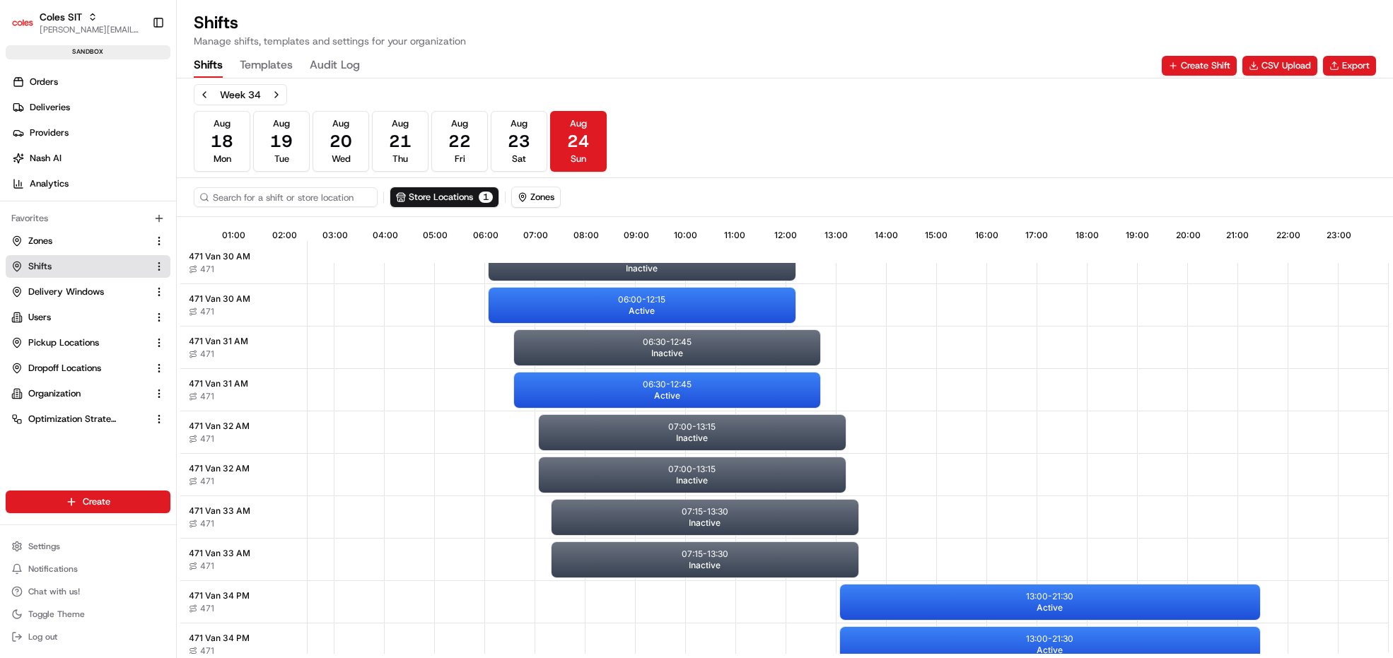
scroll to position [0, 130]
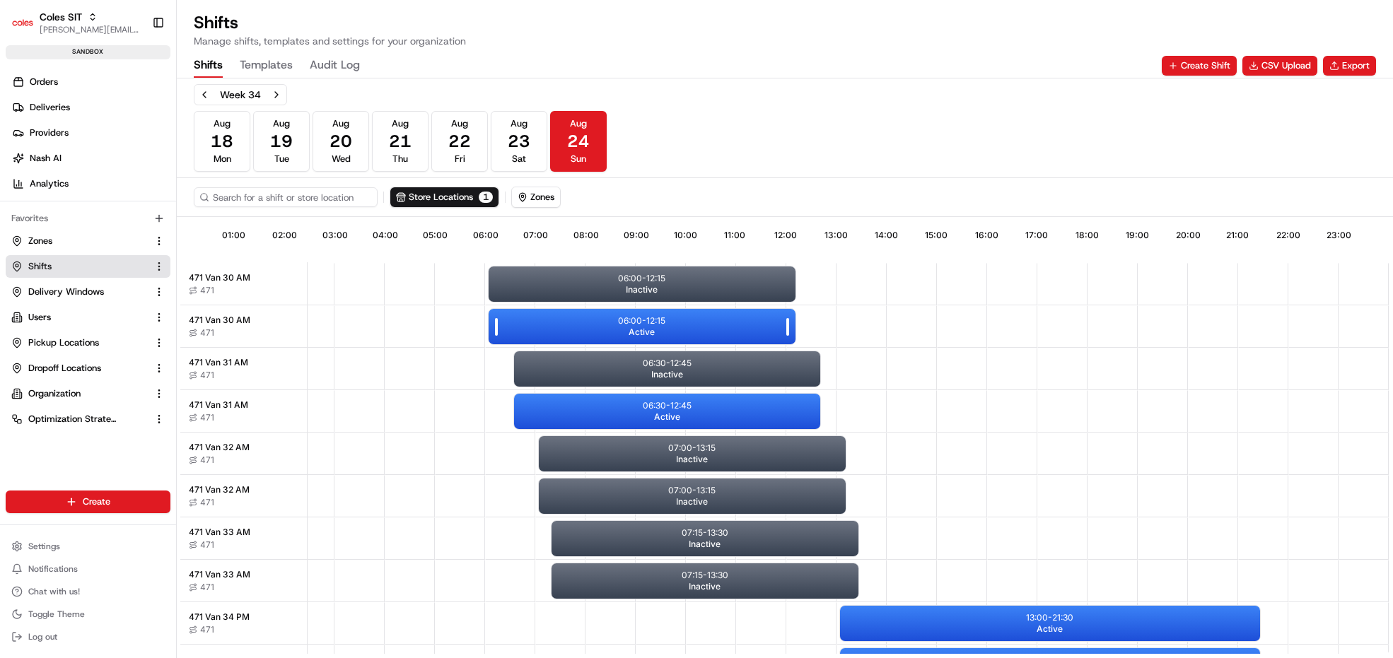
click at [624, 315] on p "06:00 - 12:15" at bounding box center [641, 320] width 47 height 11
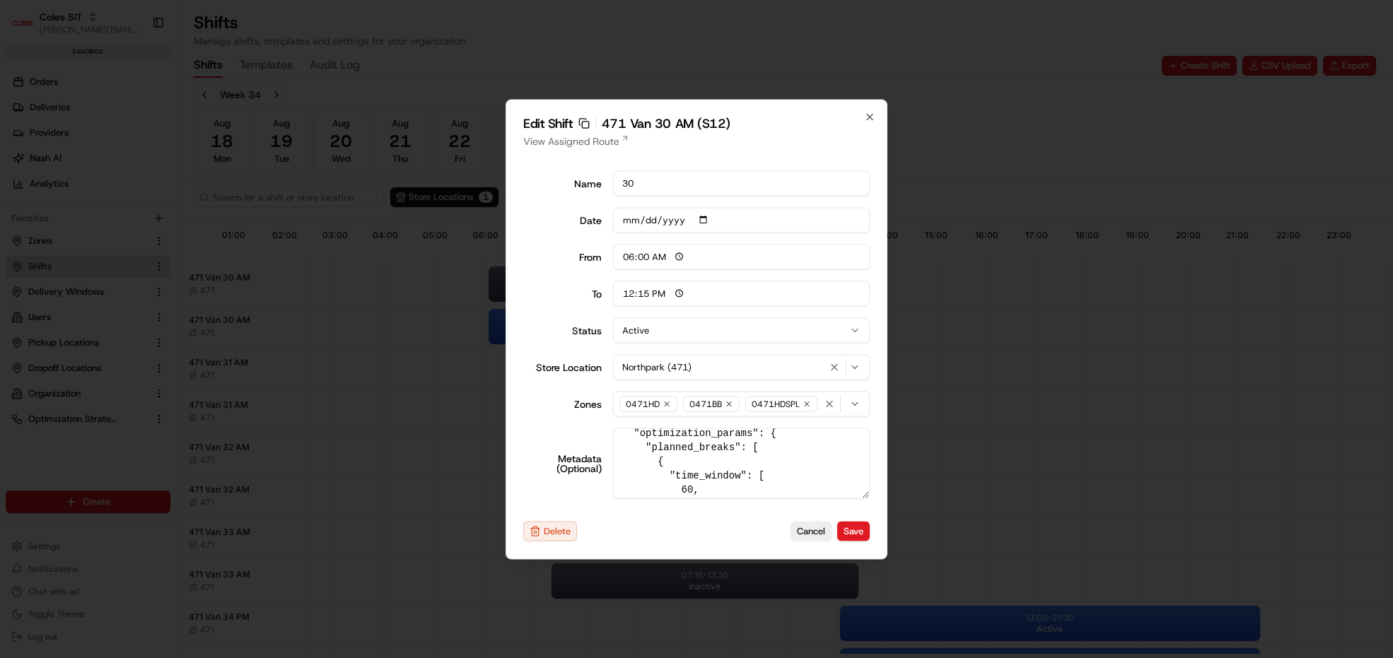
scroll to position [141, 0]
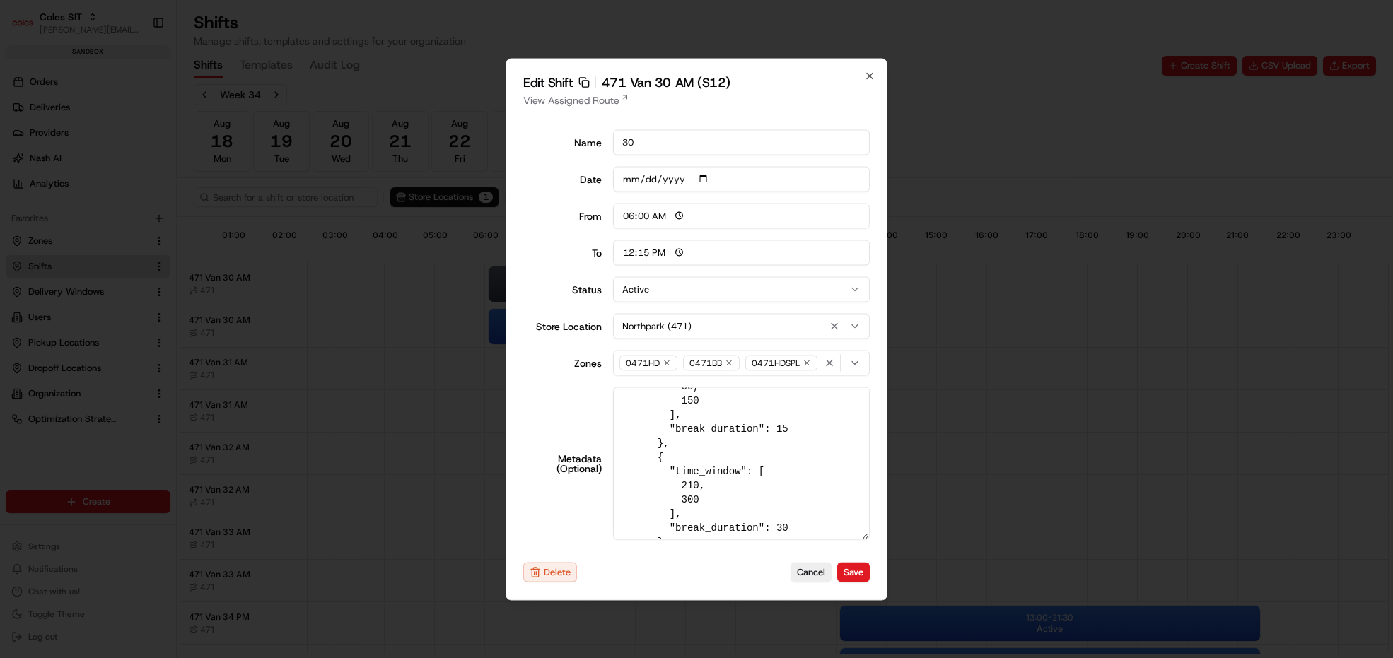
drag, startPoint x: 868, startPoint y: 496, endPoint x: 880, endPoint y: 582, distance: 87.1
click at [880, 582] on div "Edit Shift Copy sft_RxRRPdEZia7MCwhaG9fcgX 471 Van 30 AM (S12) View Assigned Ro…" at bounding box center [697, 329] width 382 height 542
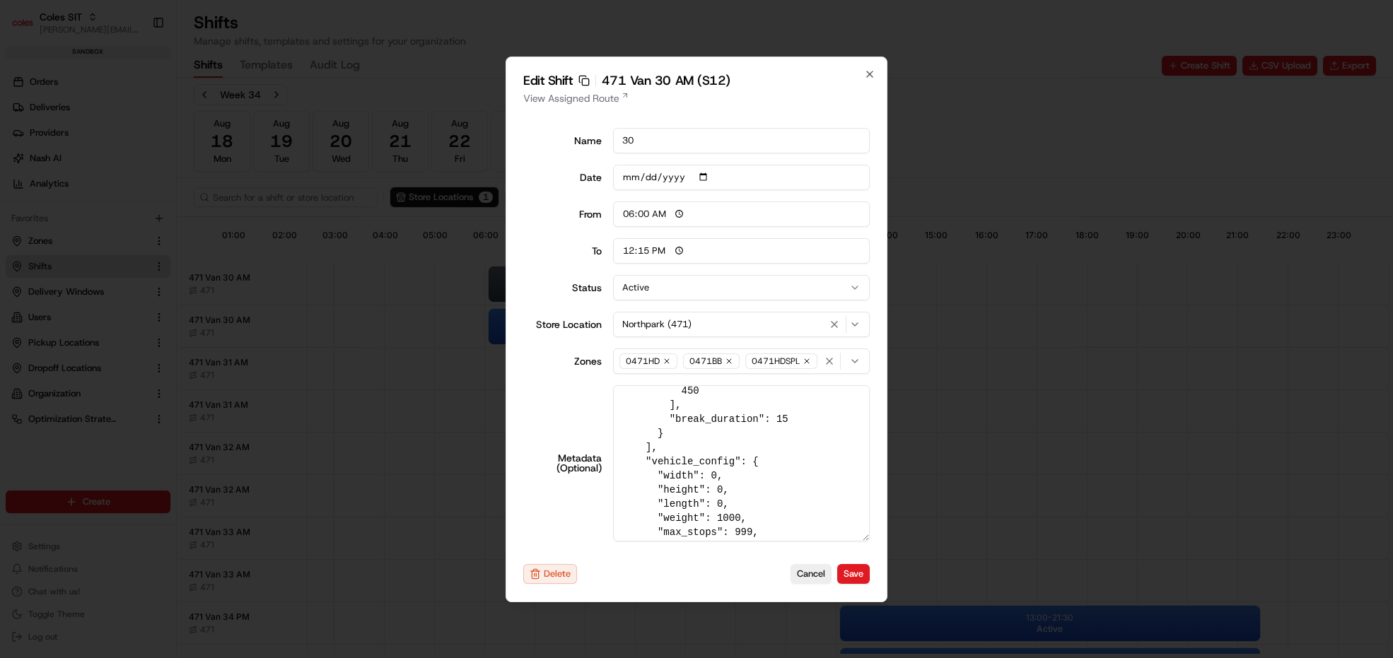
scroll to position [354, 0]
click at [728, 508] on textarea "{ "tags": "AM", "pick_shift_name": "S12", "vehicle_max_orders": 999, "vehicle_p…" at bounding box center [741, 463] width 257 height 156
click at [729, 511] on textarea "{ "tags": "AM", "pick_shift_name": "S12", "vehicle_max_orders": 999, "vehicle_p…" at bounding box center [741, 463] width 257 height 156
type textarea "{ "tags": "AM", "pick_shift_name": "S12", "vehicle_max_orders": 999, "vehicle_p…"
click at [856, 573] on button "Save" at bounding box center [853, 574] width 33 height 20
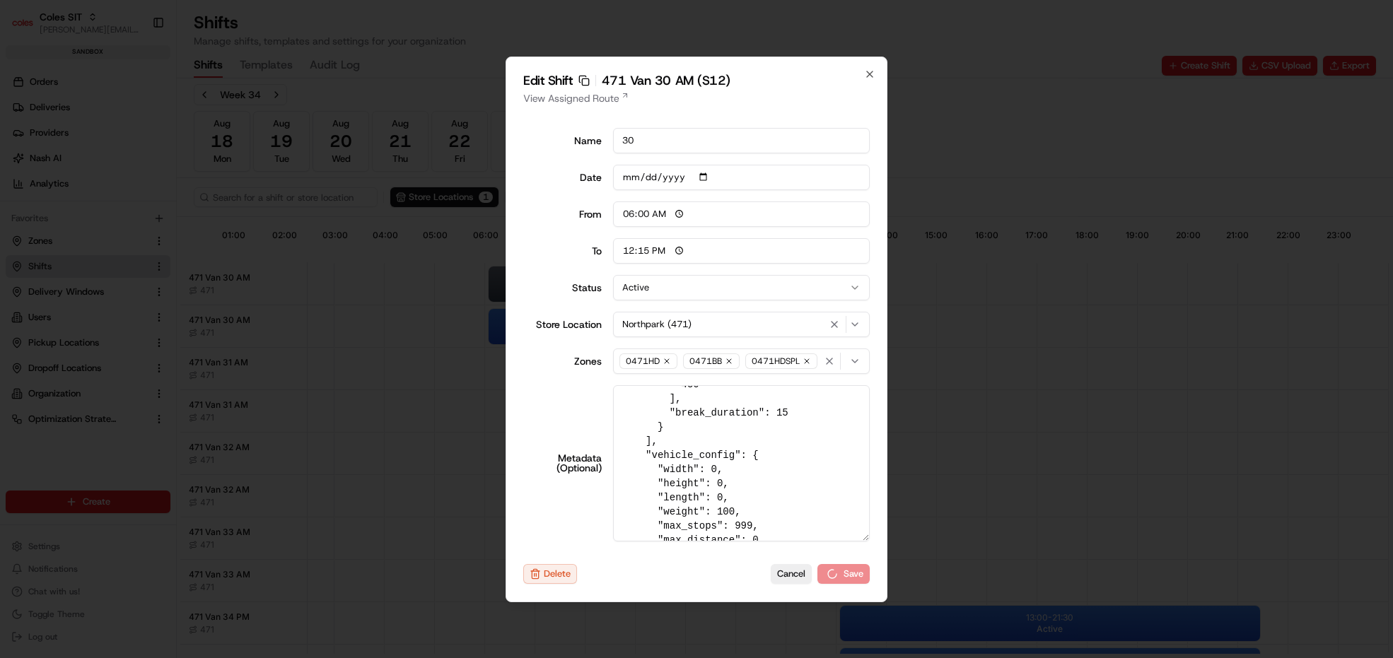
type input "14:00"
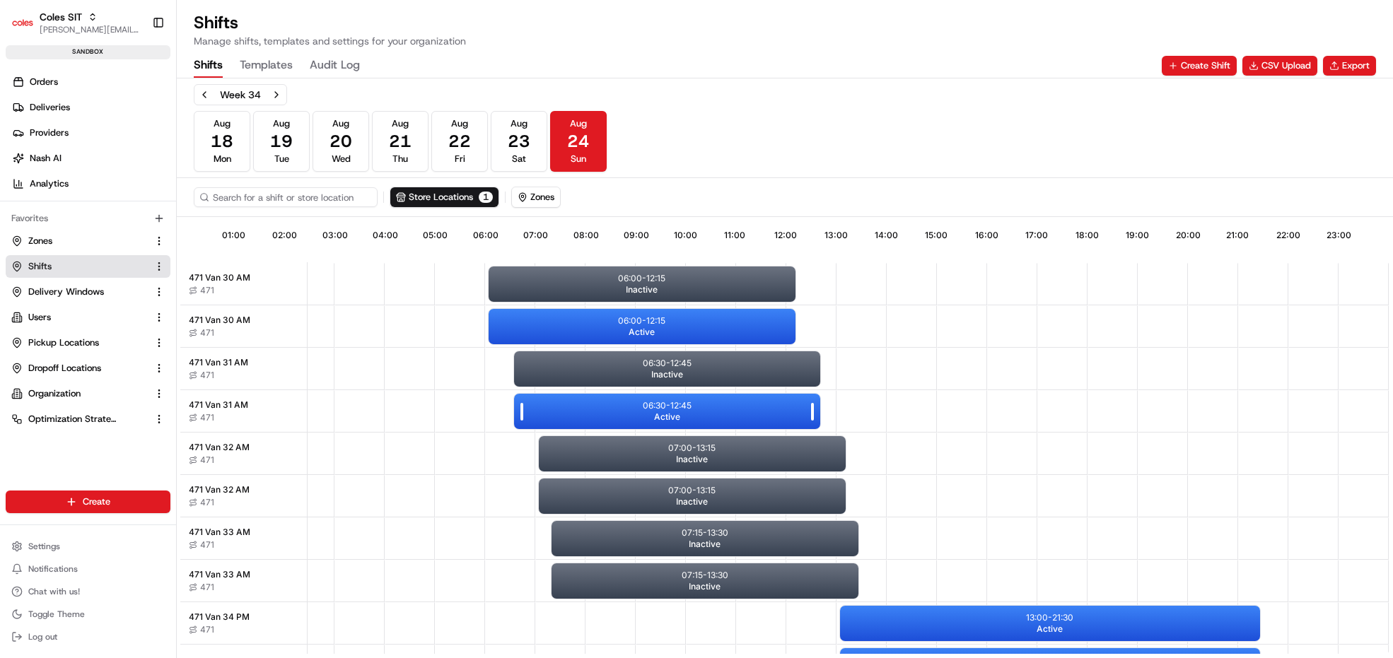
click at [664, 408] on p "06:30 - 12:45" at bounding box center [667, 405] width 49 height 11
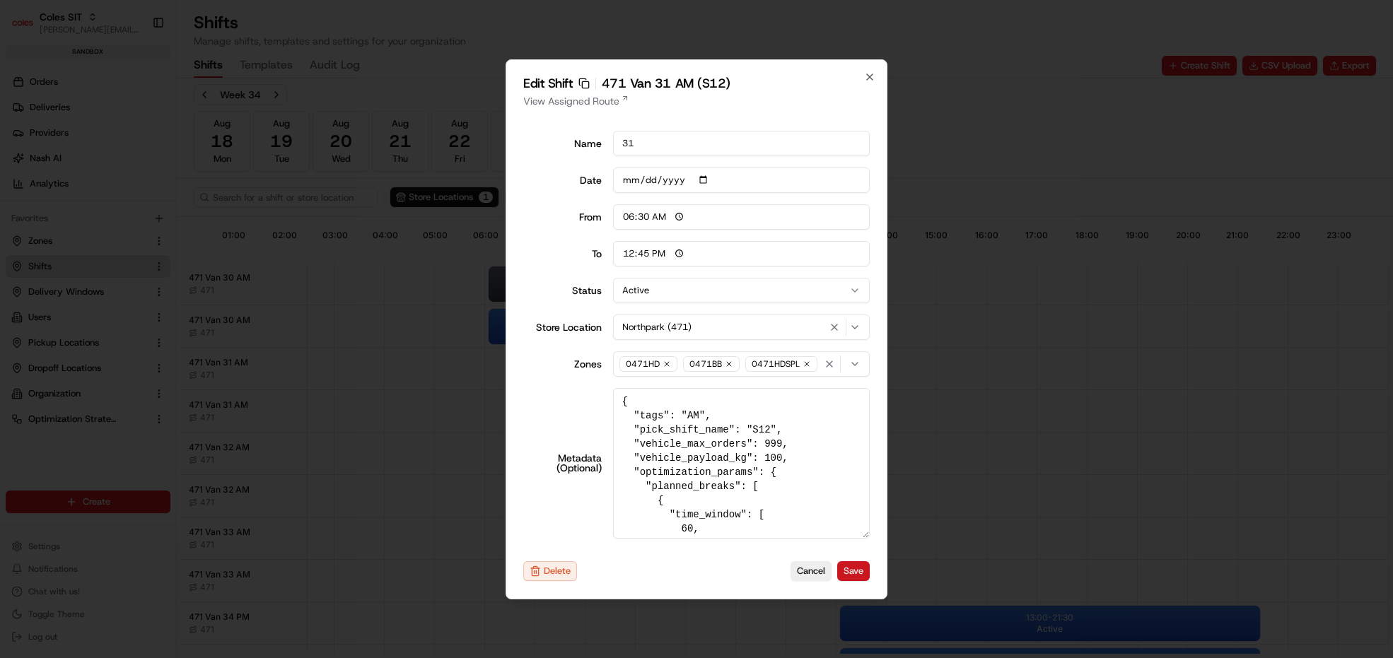
drag, startPoint x: 867, startPoint y: 497, endPoint x: 865, endPoint y: 578, distance: 80.6
click at [865, 578] on div "Edit Shift Copy sft_Pnzxqkg73UrbB3npSqRYN3 471 Van 31 AM (S12) View Assigned Ro…" at bounding box center [697, 329] width 382 height 540
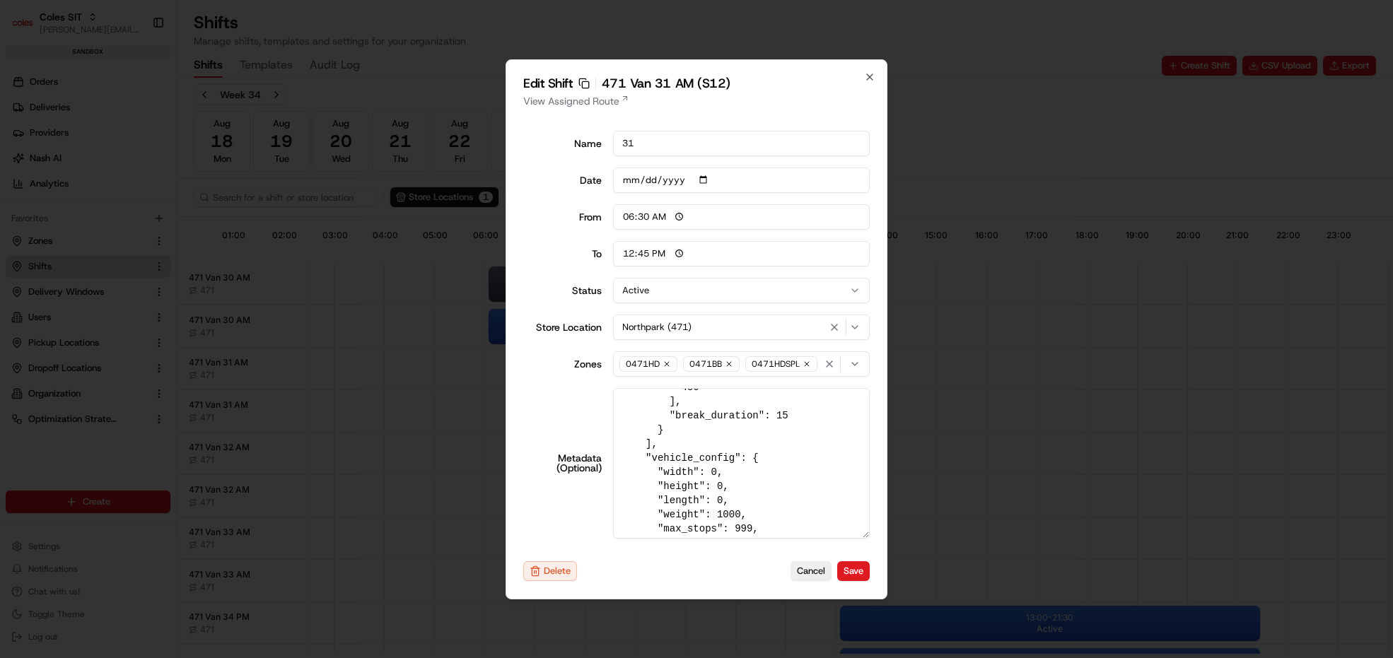
scroll to position [424, 0]
click at [723, 443] on textarea "{ "tags": "AM", "pick_shift_name": "S12", "vehicle_max_orders": 999, "vehicle_p…" at bounding box center [741, 463] width 257 height 151
type textarea "{ "tags": "AM", "pick_shift_name": "S12", "vehicle_max_orders": 999, "vehicle_p…"
click at [858, 572] on button "Save" at bounding box center [853, 571] width 33 height 20
type input "06:00"
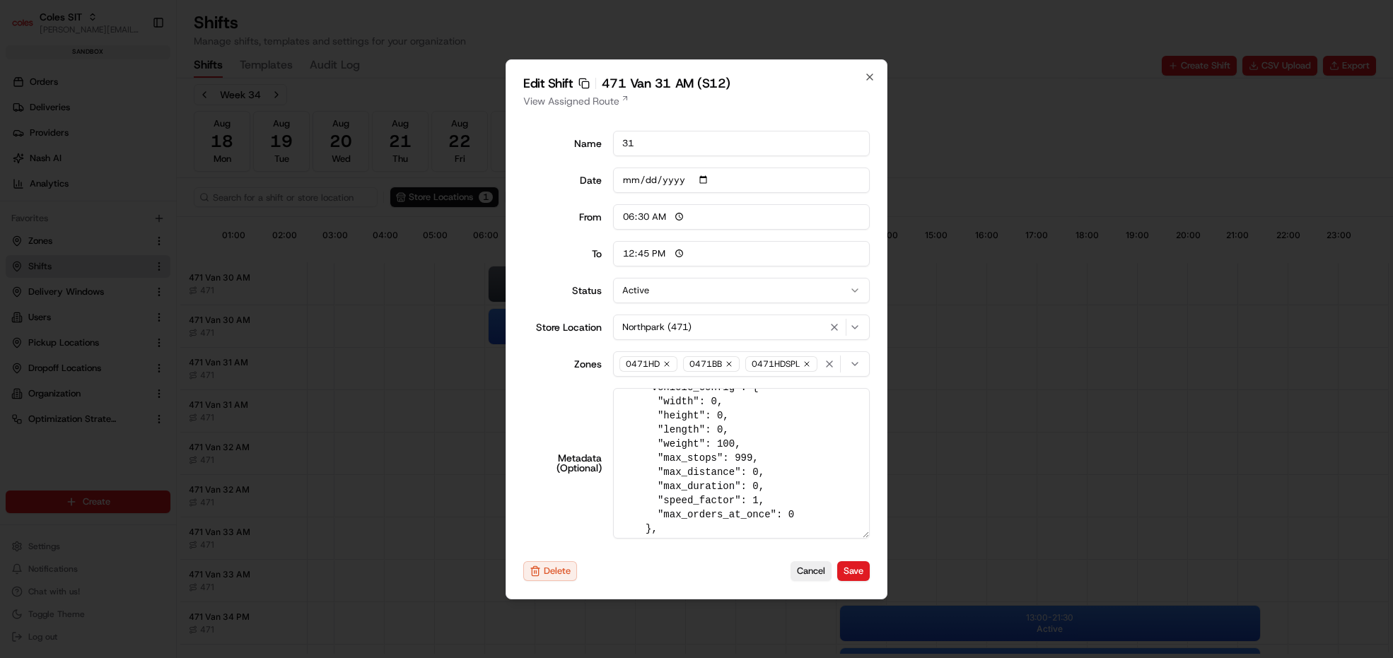
type input "14:00"
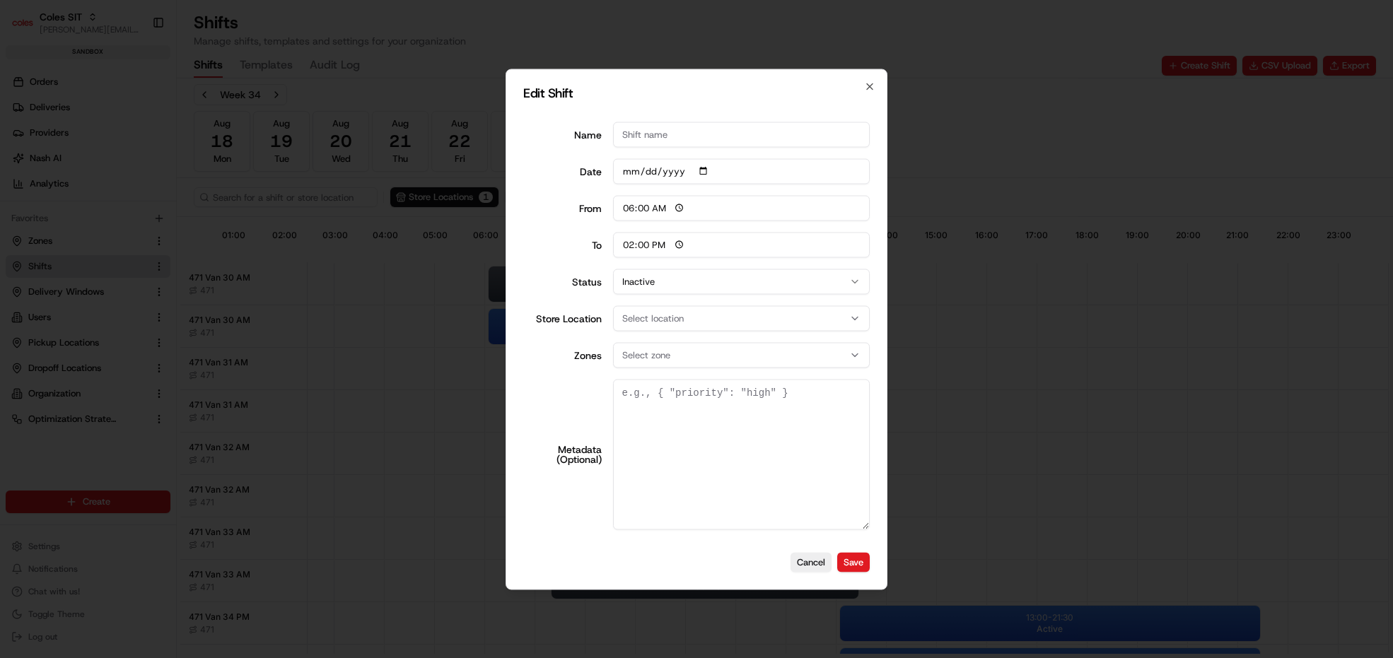
scroll to position [0, 0]
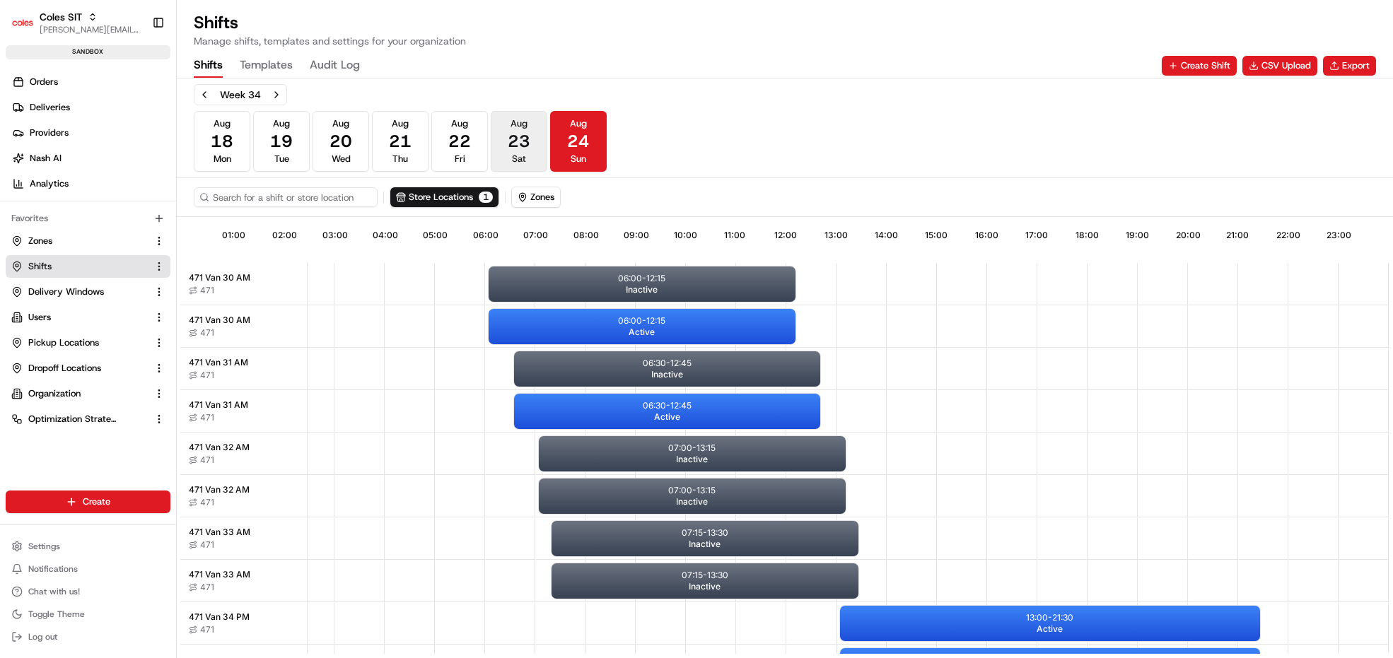
click at [513, 141] on span "23" at bounding box center [519, 141] width 23 height 23
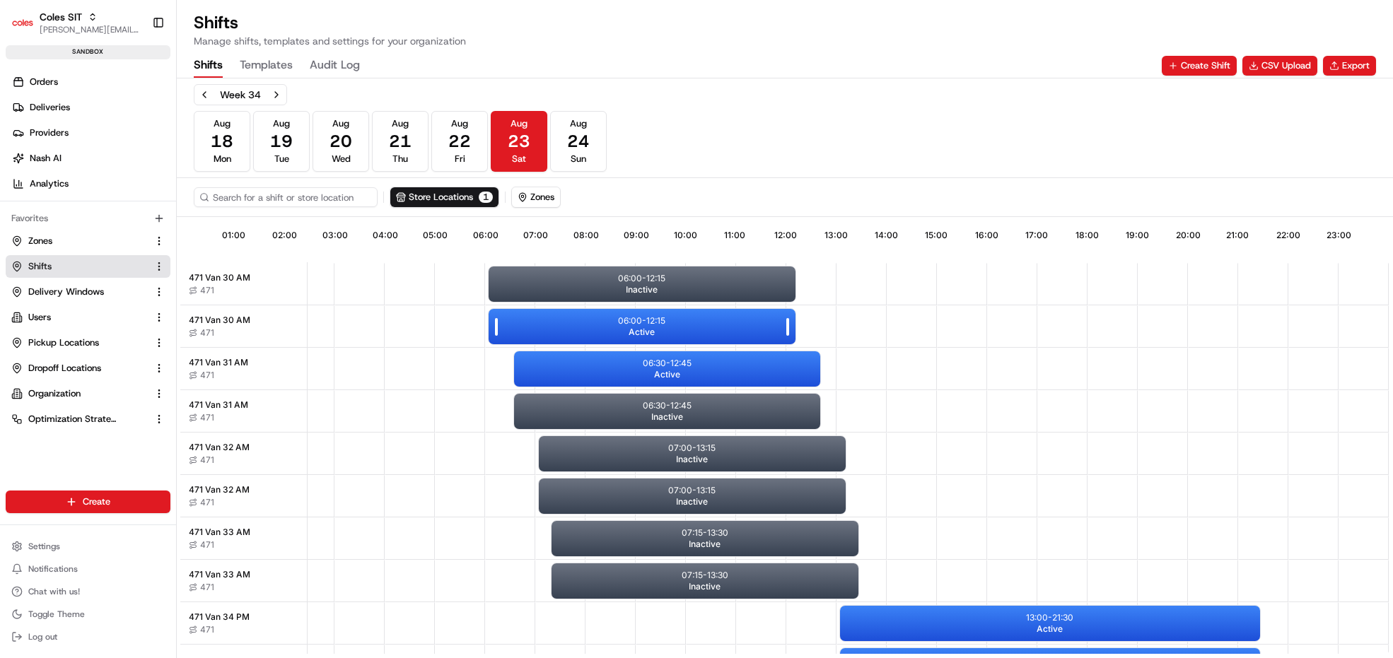
click at [636, 327] on span "Active" at bounding box center [642, 332] width 26 height 11
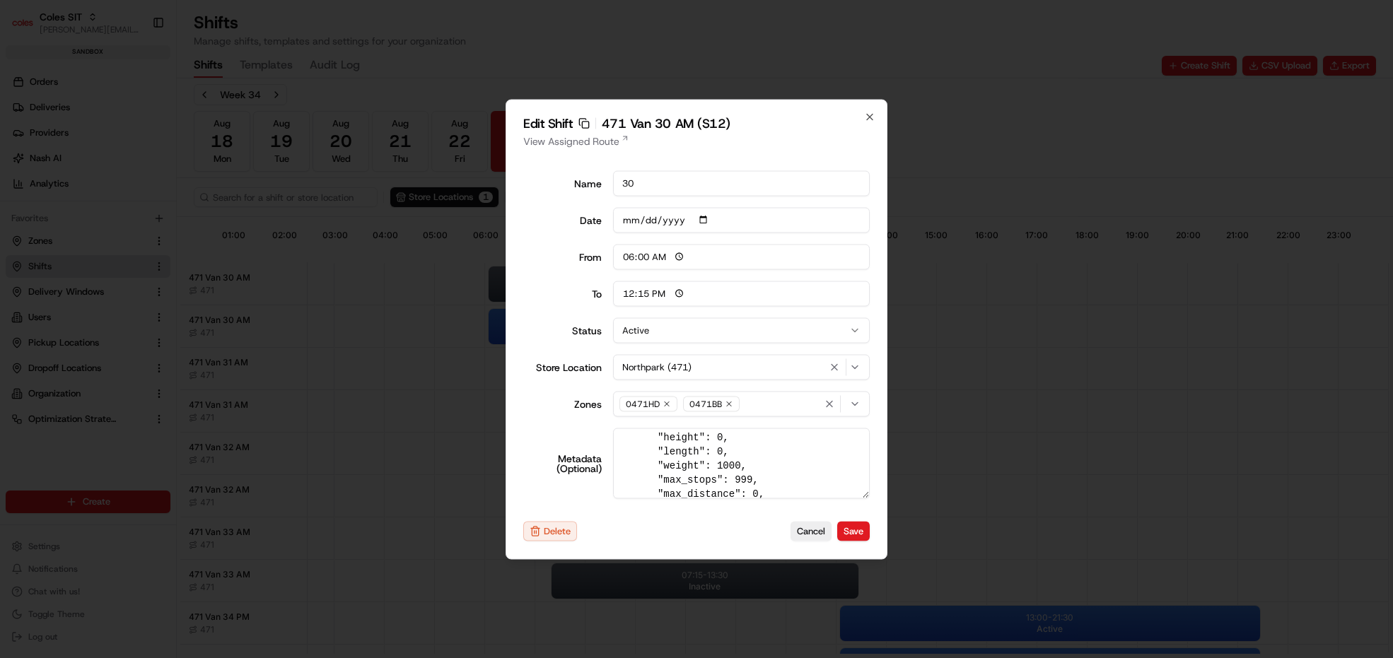
scroll to position [424, 0]
click at [730, 479] on textarea "{ "tags": "AM", "pick_shift_name": "S12", "vehicle_max_orders": 999, "vehicle_p…" at bounding box center [741, 463] width 257 height 71
type textarea "{ "tags": "AM", "pick_shift_name": "S12", "vehicle_max_orders": 999, "vehicle_p…"
click at [860, 528] on button "Save" at bounding box center [853, 532] width 33 height 20
type input "14:00"
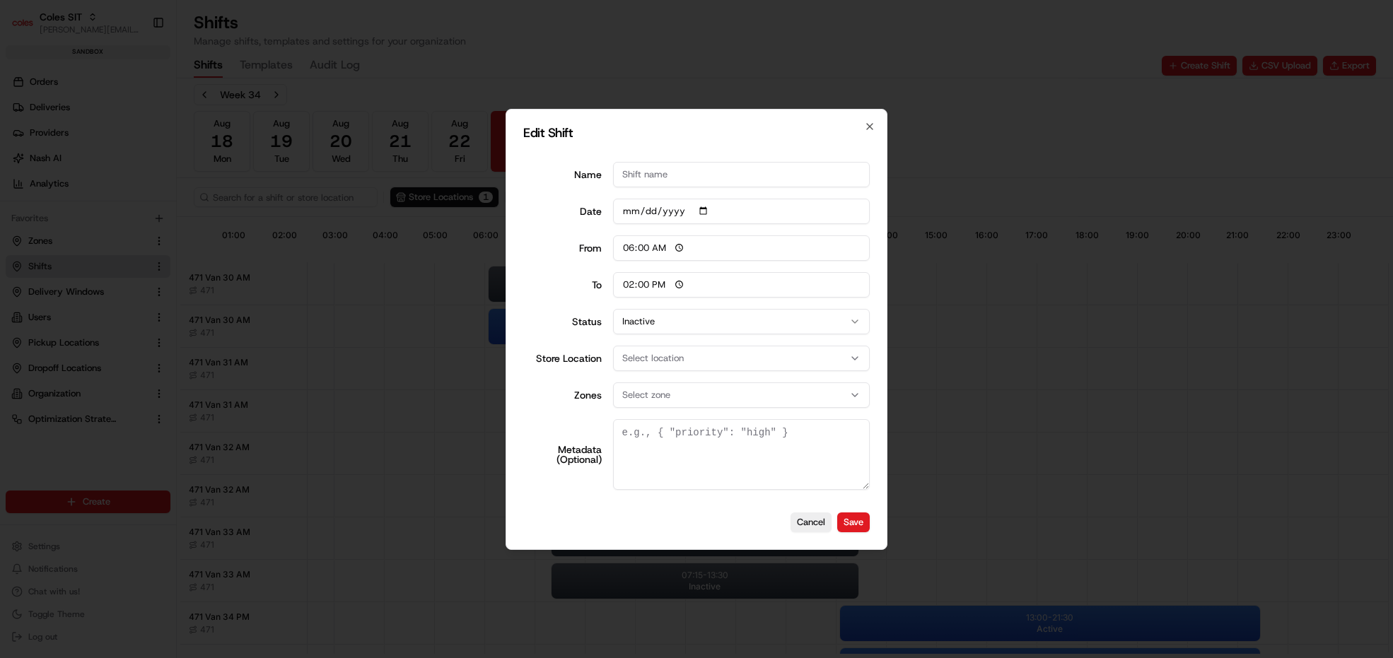
scroll to position [0, 0]
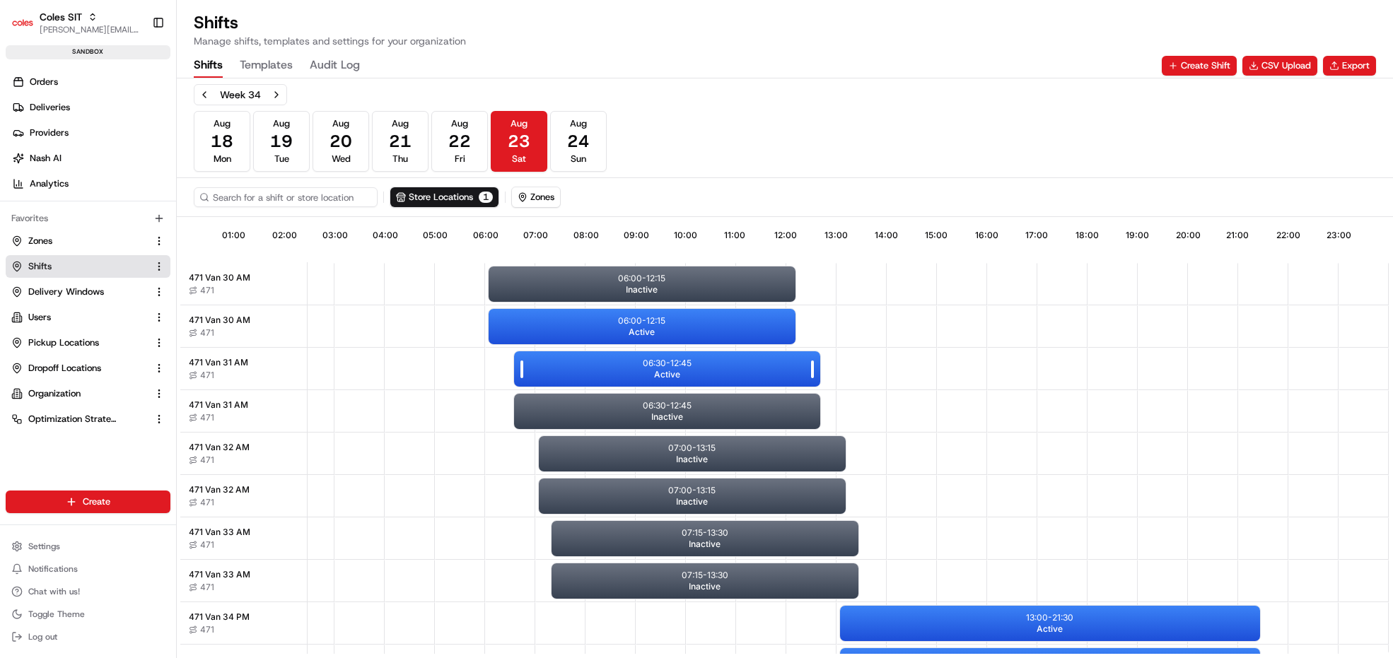
click at [658, 362] on p "06:30 - 12:45" at bounding box center [667, 363] width 49 height 11
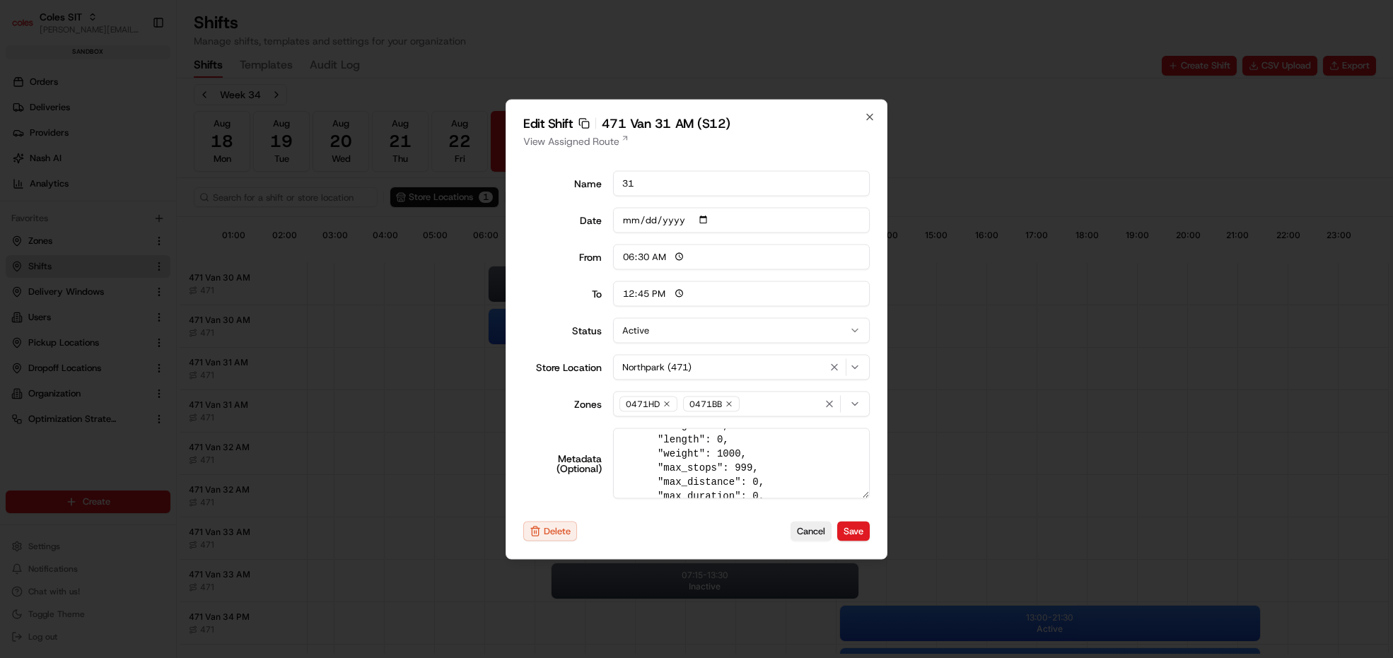
scroll to position [424, 0]
click at [728, 481] on textarea "{ "tags": "AM", "pick_shift_name": "S12", "vehicle_max_orders": 999, "vehicle_p…" at bounding box center [741, 463] width 257 height 71
type textarea "{ "tags": "AM", "pick_shift_name": "S12", "vehicle_max_orders": 999, "vehicle_p…"
click at [857, 525] on button "Save" at bounding box center [853, 532] width 33 height 20
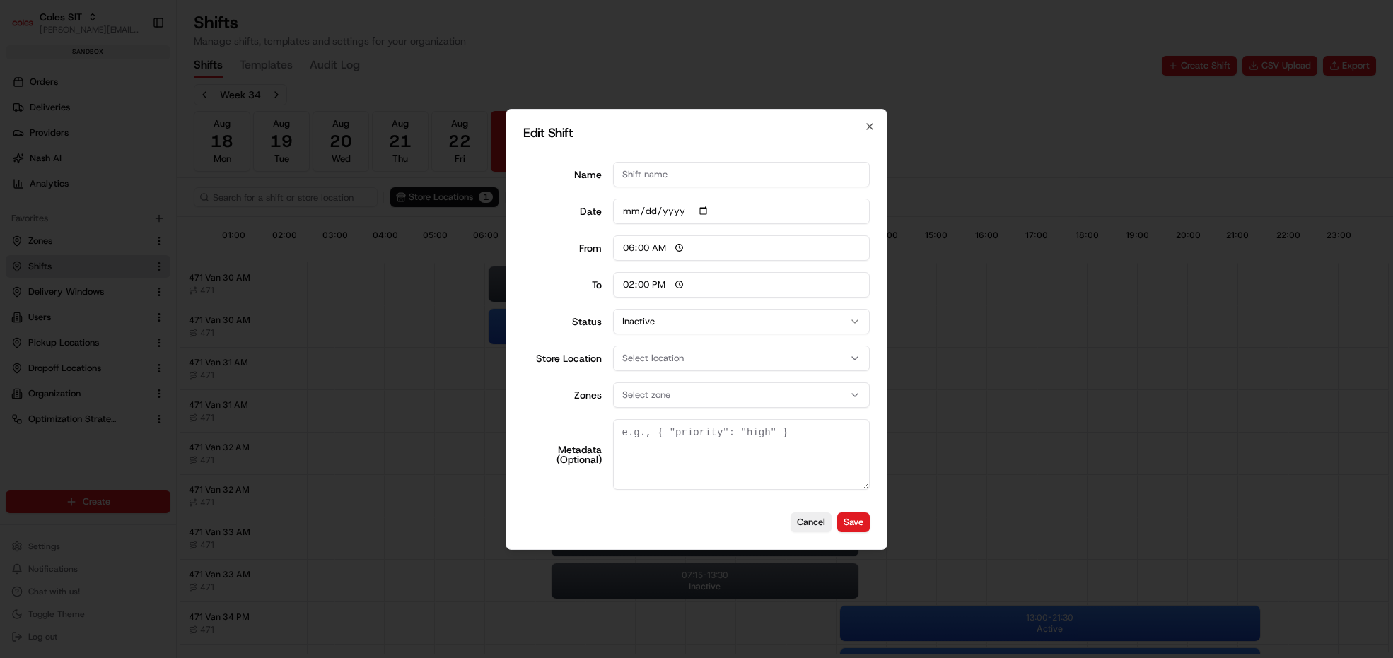
scroll to position [0, 0]
